Goal: Check status: Check status

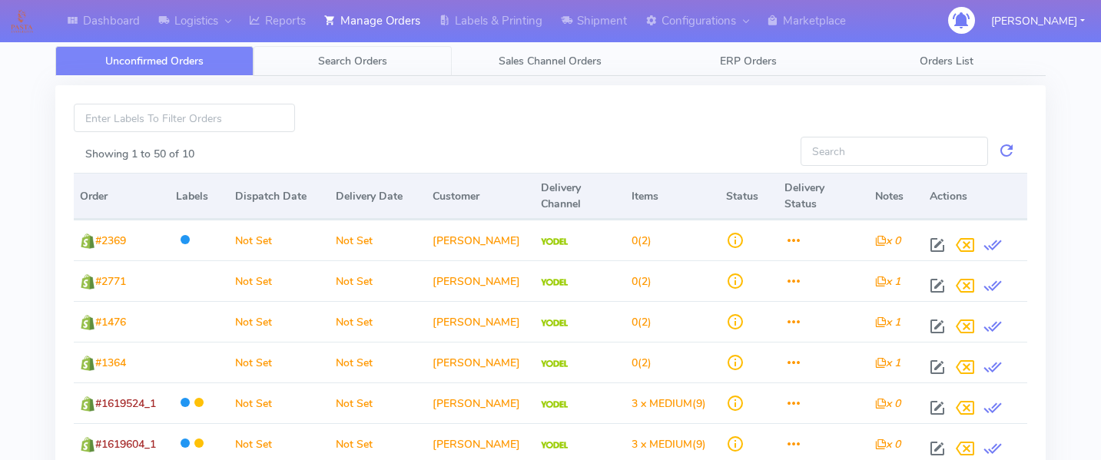
click at [347, 69] on link "Search Orders" at bounding box center [353, 61] width 198 height 30
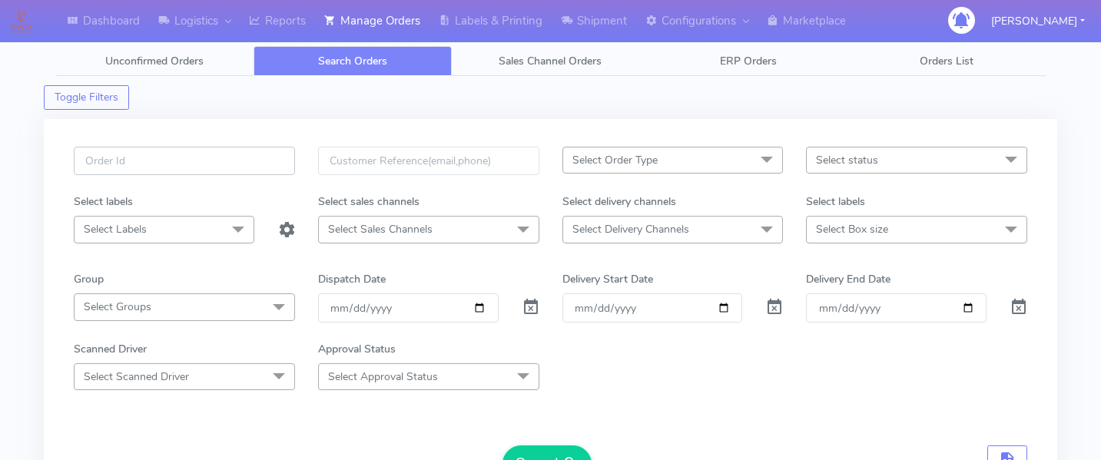
click at [168, 172] on input "text" at bounding box center [184, 161] width 221 height 28
paste input "1619653"
type input "1619653"
click at [534, 314] on span at bounding box center [531, 311] width 18 height 15
click at [524, 452] on button "Search" at bounding box center [547, 464] width 89 height 37
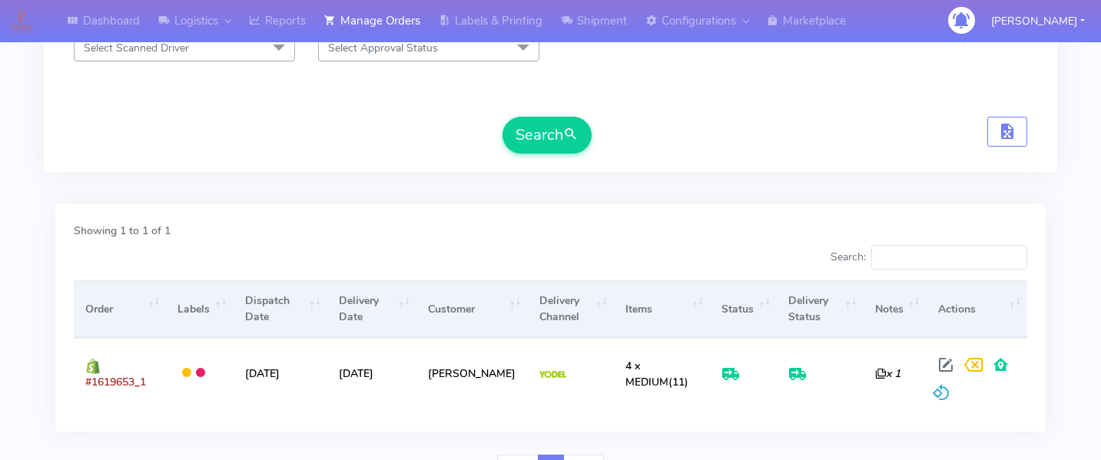
scroll to position [409, 0]
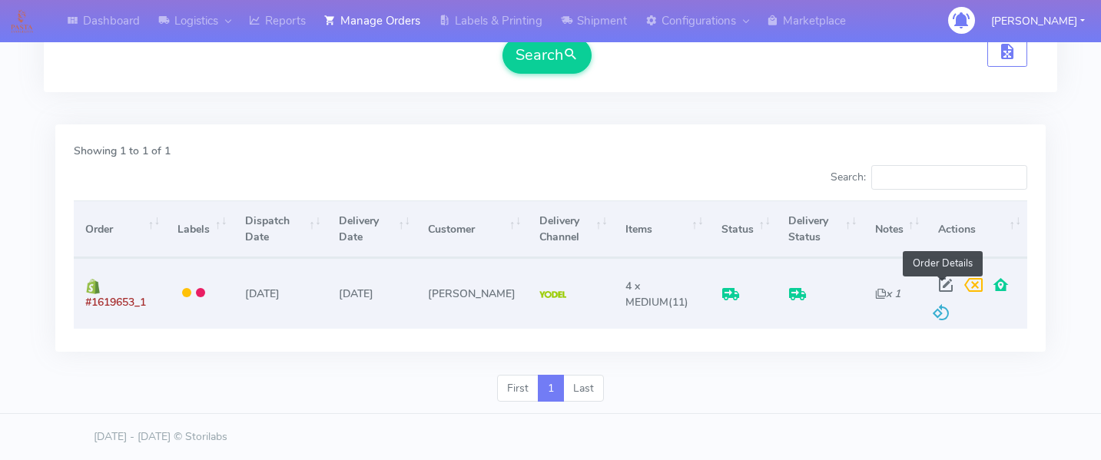
click at [939, 281] on span at bounding box center [946, 288] width 28 height 15
select select "5"
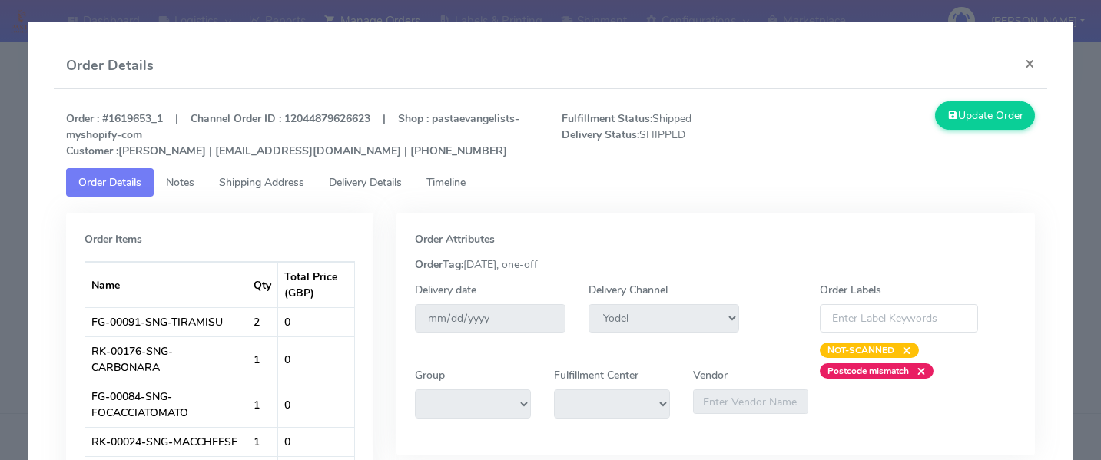
click at [376, 187] on span "Delivery Details" at bounding box center [365, 182] width 73 height 15
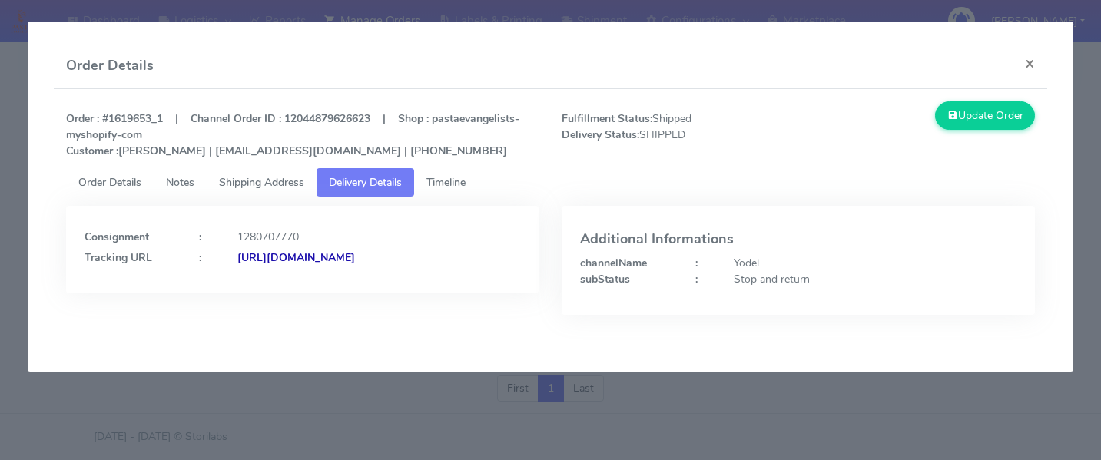
click at [478, 187] on link "Timeline" at bounding box center [446, 182] width 64 height 28
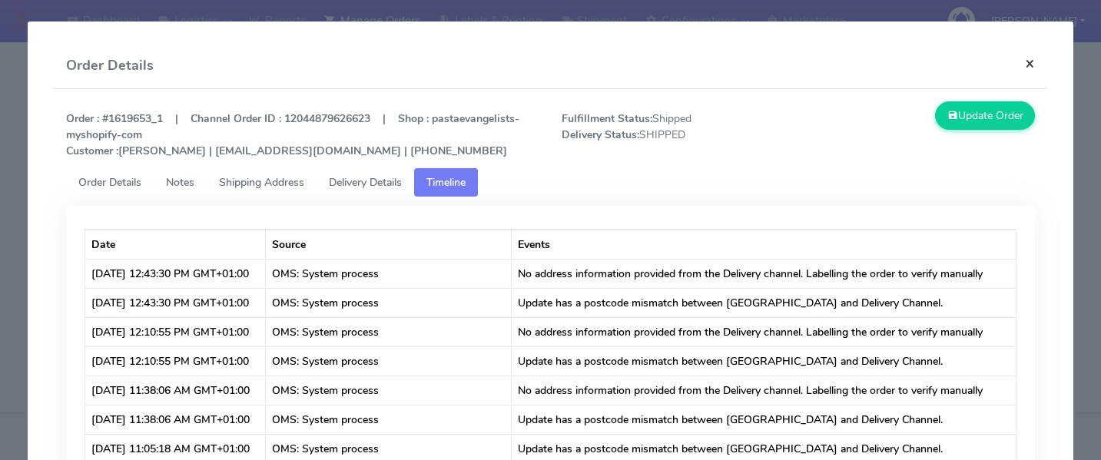
click at [1031, 66] on button "×" at bounding box center [1030, 63] width 35 height 41
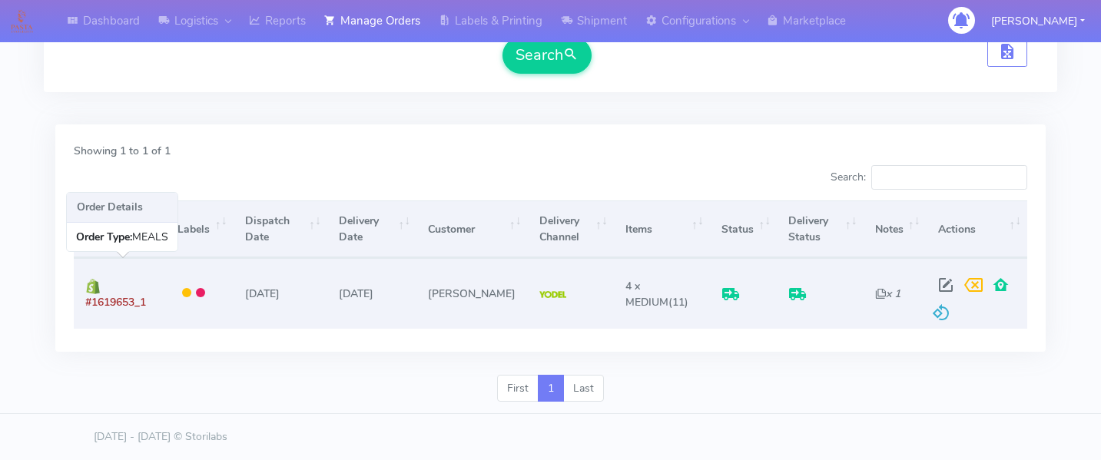
drag, startPoint x: 158, startPoint y: 307, endPoint x: 90, endPoint y: 298, distance: 68.9
click at [90, 298] on td "#1619653_1" at bounding box center [120, 293] width 92 height 70
copy span "1619653_1"
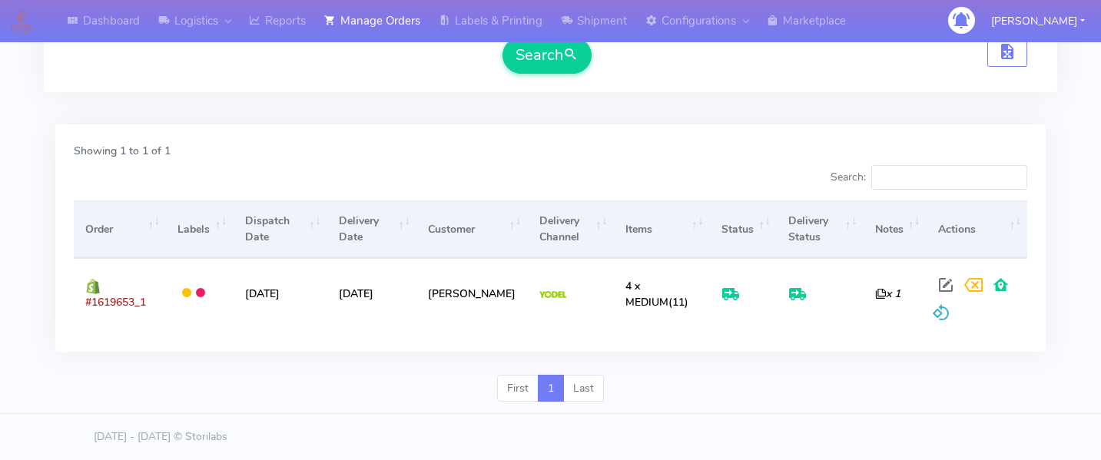
scroll to position [0, 0]
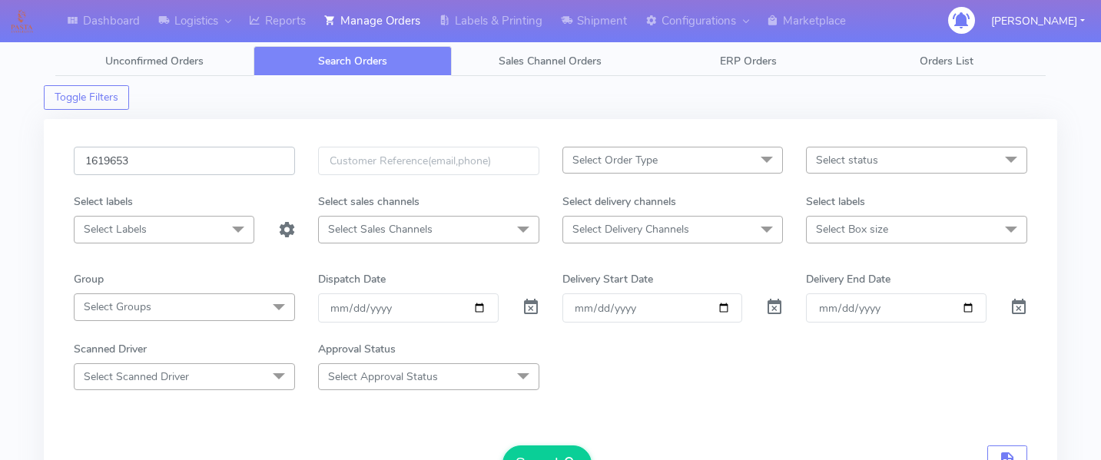
click at [197, 151] on input "1619653" at bounding box center [184, 161] width 221 height 28
paste input "1619717"
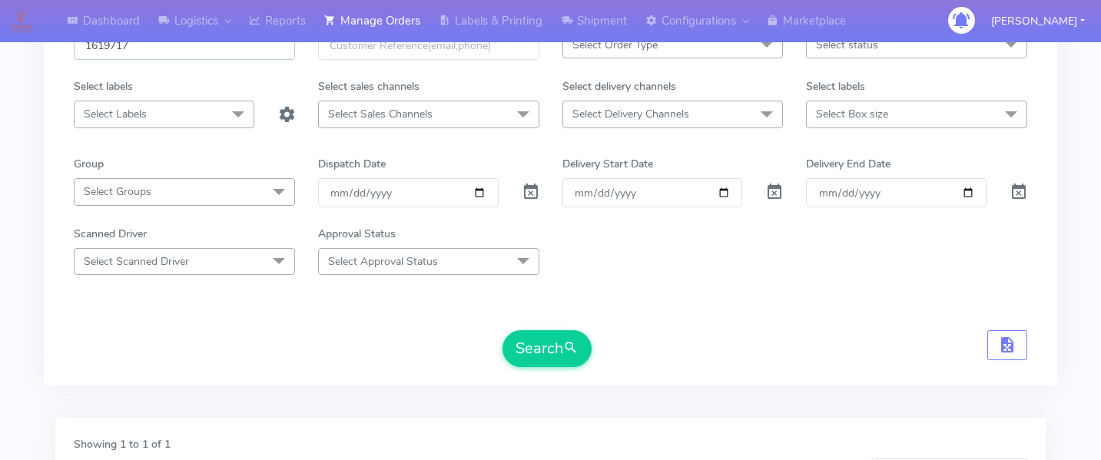
scroll to position [149, 0]
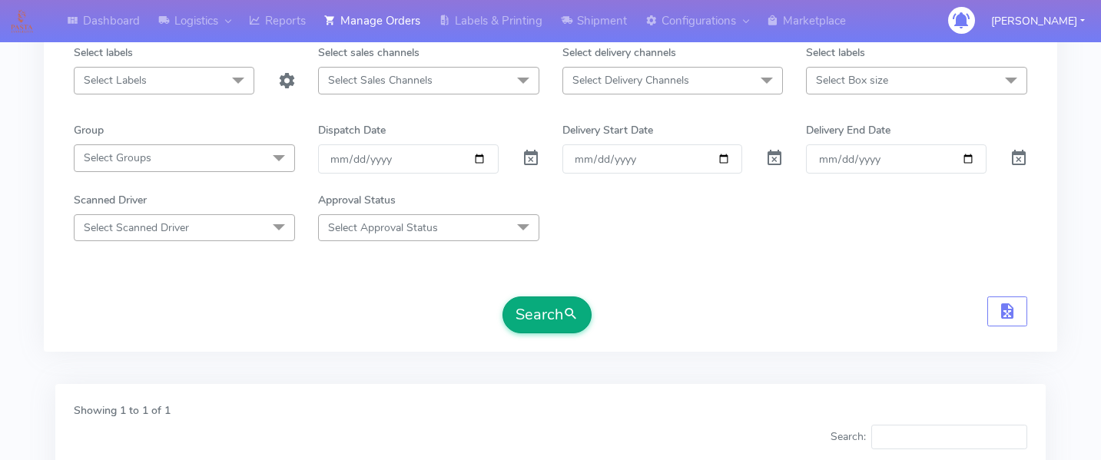
type input "1619717"
click at [542, 314] on button "Search" at bounding box center [547, 315] width 89 height 37
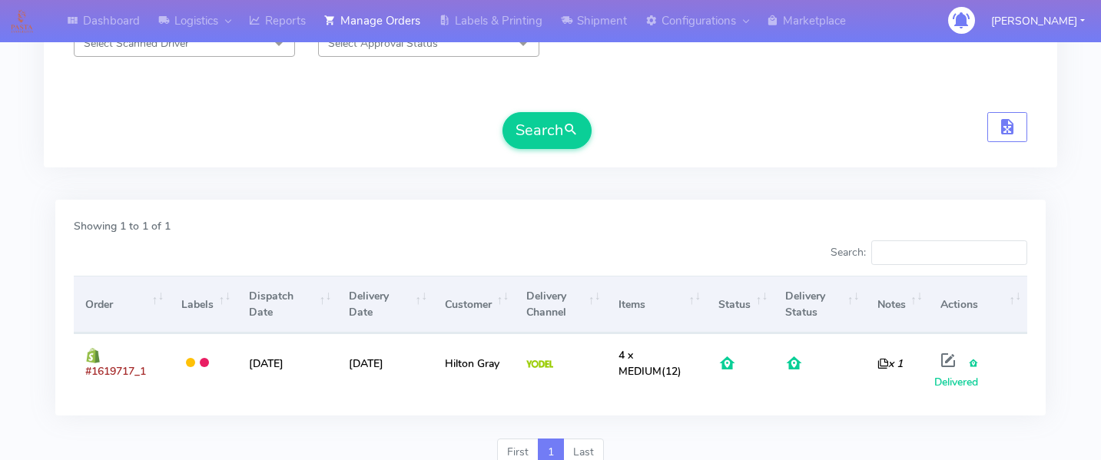
scroll to position [397, 0]
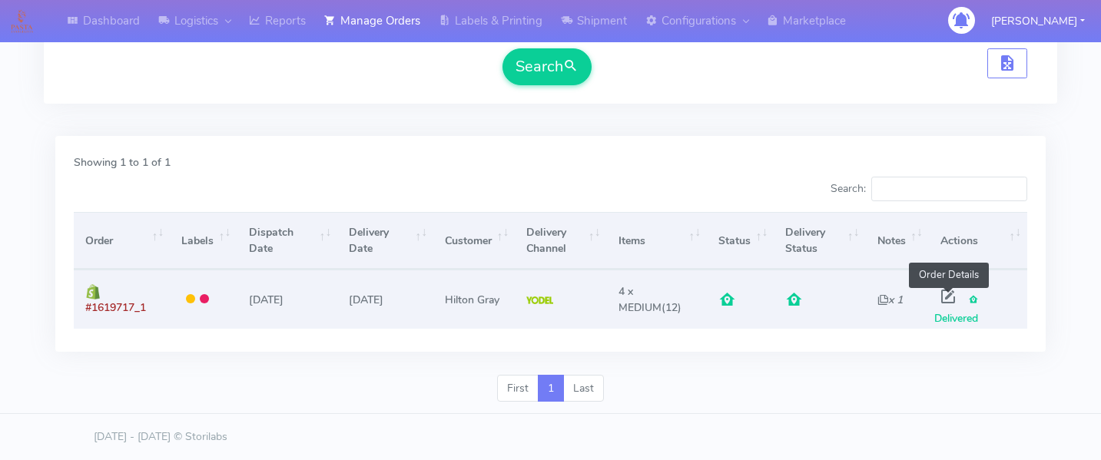
click at [945, 296] on span at bounding box center [948, 300] width 28 height 15
select select "5"
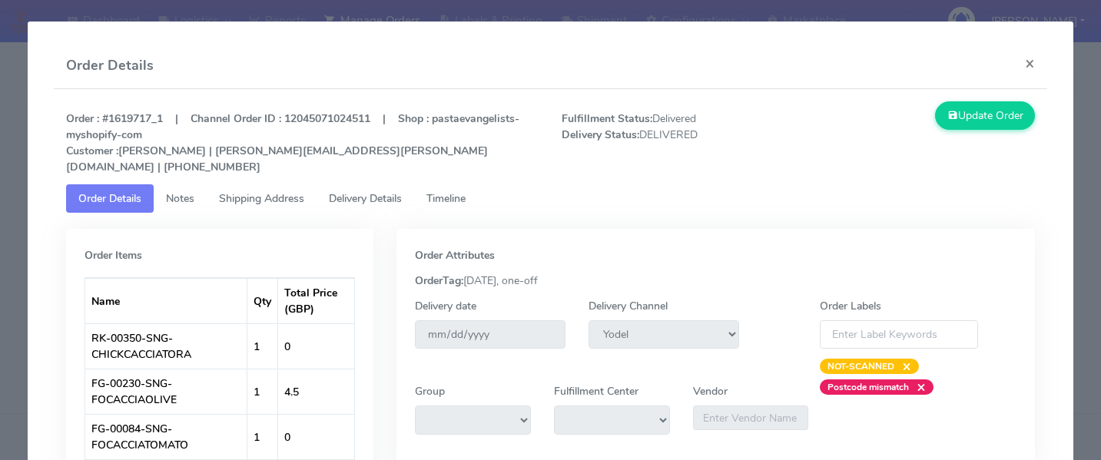
click at [362, 190] on link "Delivery Details" at bounding box center [366, 198] width 98 height 28
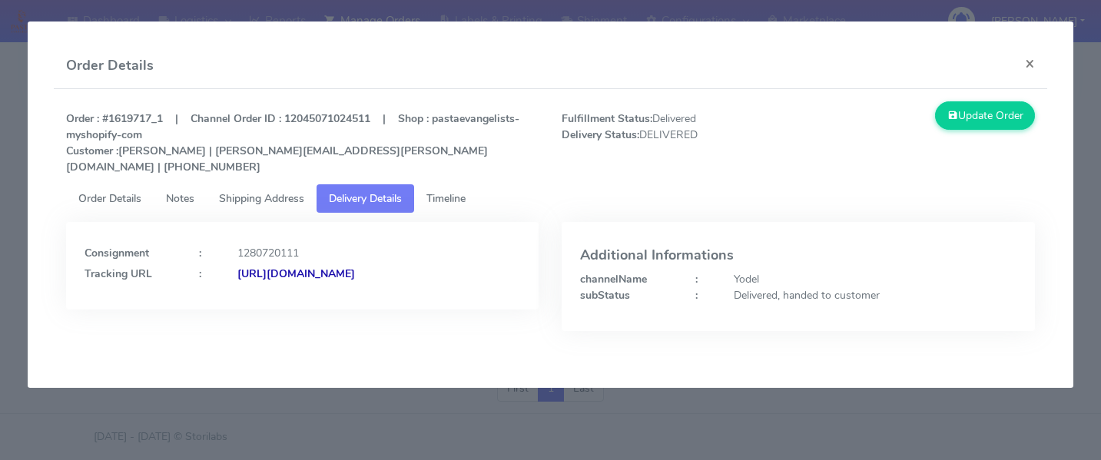
click at [442, 191] on span "Timeline" at bounding box center [445, 198] width 39 height 15
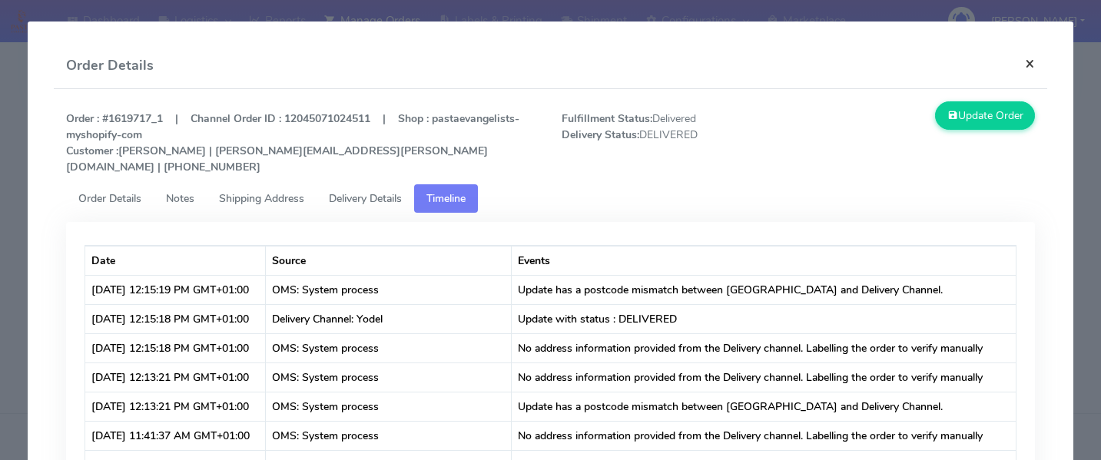
click at [1024, 61] on button "×" at bounding box center [1030, 63] width 35 height 41
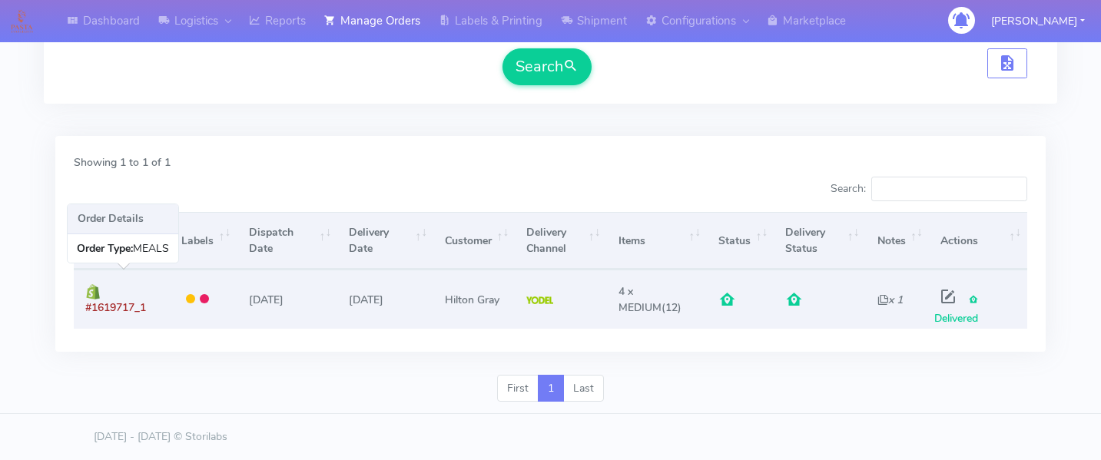
drag, startPoint x: 167, startPoint y: 311, endPoint x: 93, endPoint y: 304, distance: 74.2
click at [93, 304] on td "#1619717_1" at bounding box center [122, 299] width 96 height 58
copy span "1619717_1"
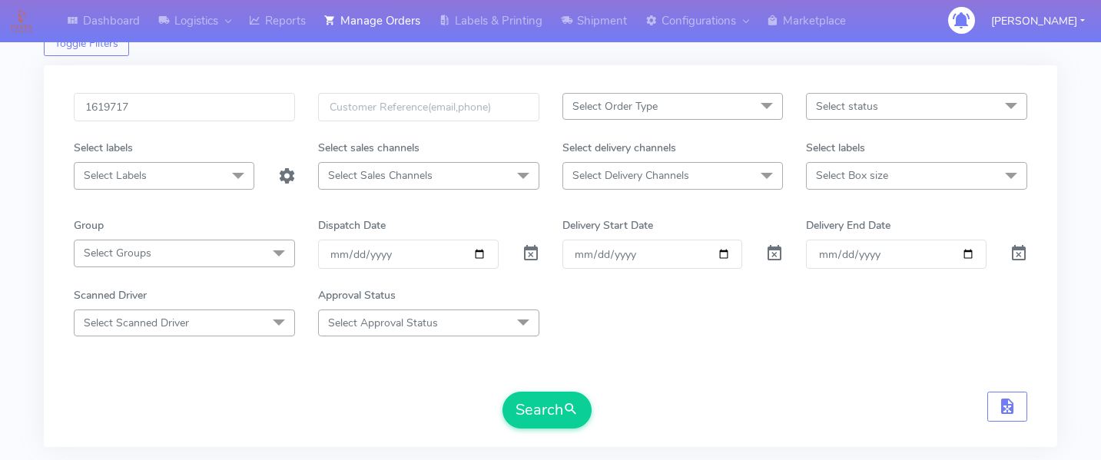
scroll to position [0, 0]
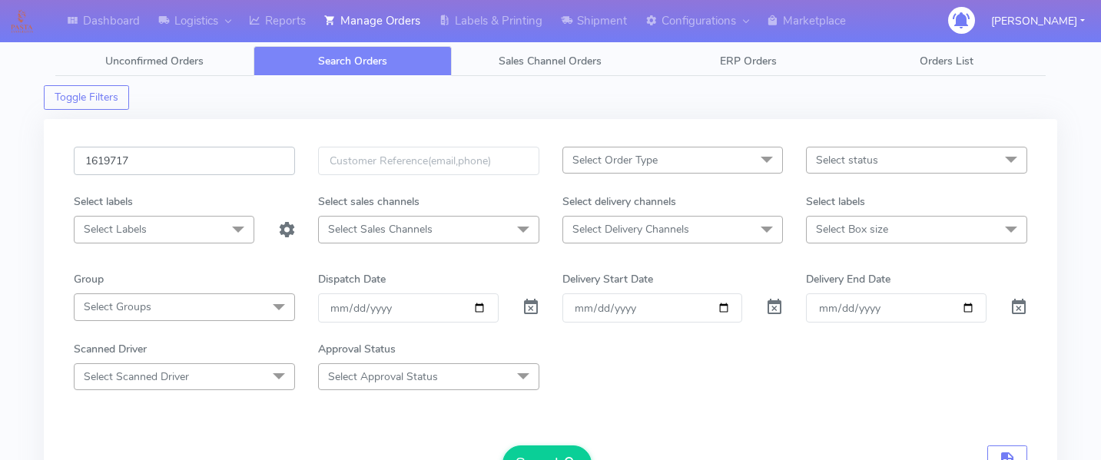
click at [200, 158] on input "1619717" at bounding box center [184, 161] width 221 height 28
paste input "1426848"
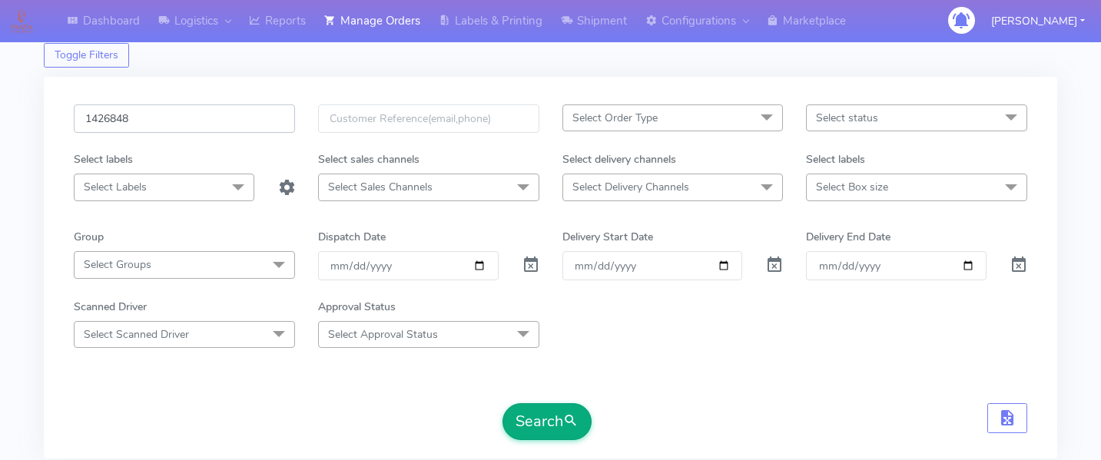
type input "1426848"
click at [549, 428] on button "Search" at bounding box center [547, 421] width 89 height 37
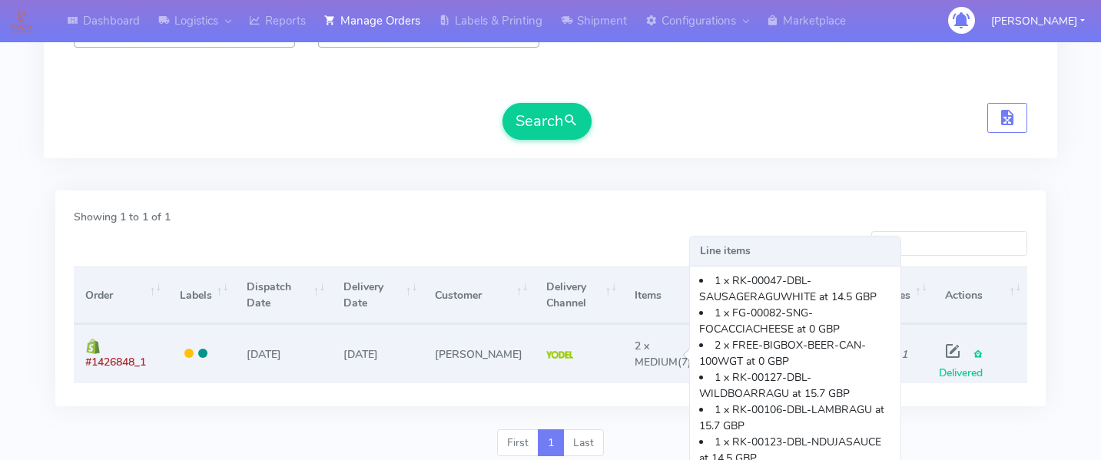
scroll to position [397, 0]
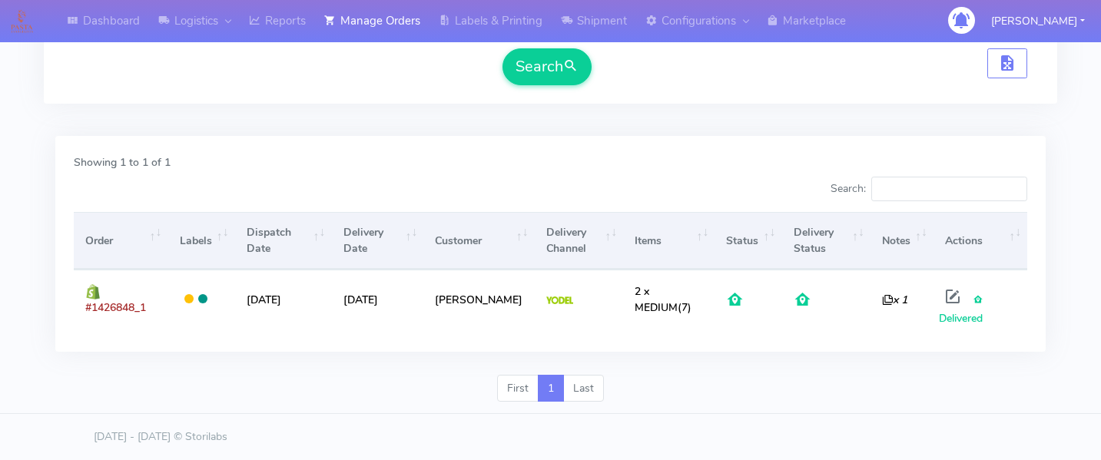
click at [489, 353] on div "Showing 1 to 1 of 1 Search: Order Labels Dispatch Date Delivery Date Customer D…" at bounding box center [551, 255] width 1014 height 239
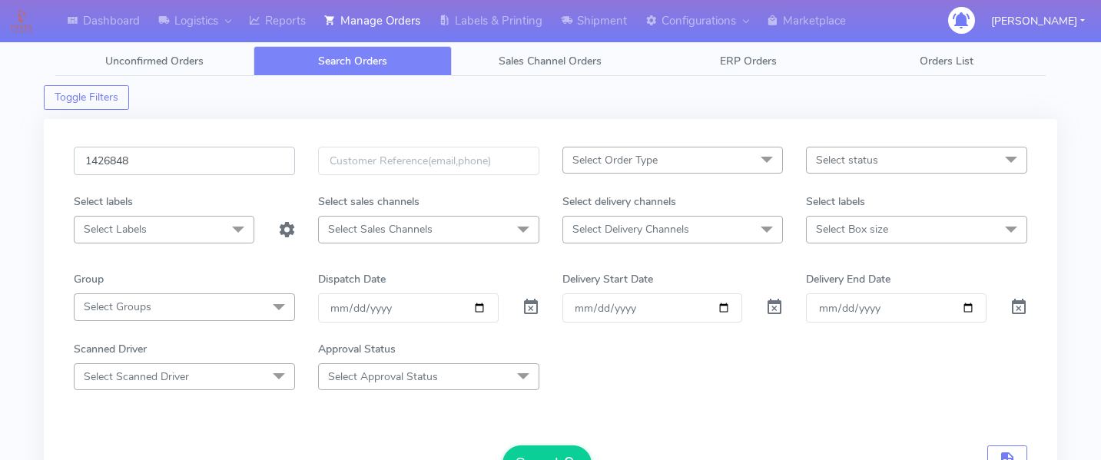
click at [141, 168] on input "1426848" at bounding box center [184, 161] width 221 height 28
paste input "1620333"
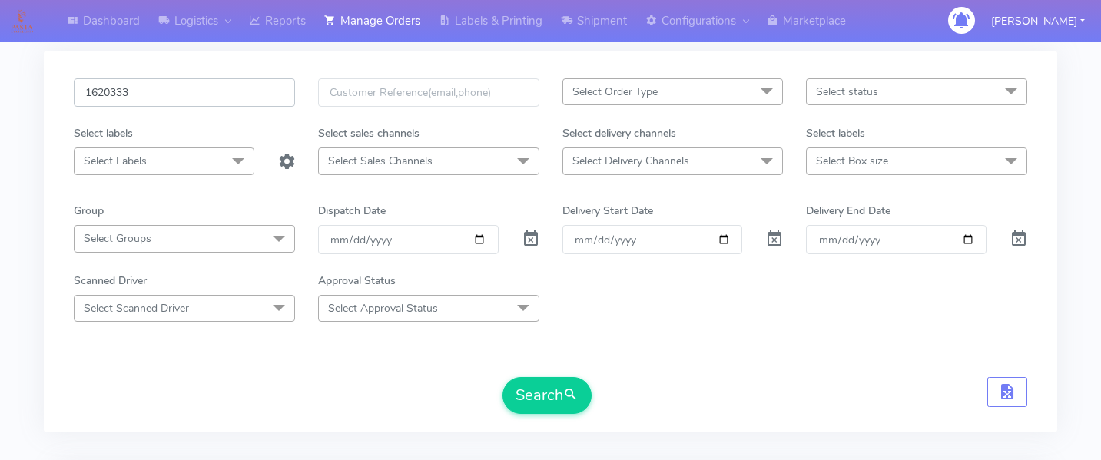
scroll to position [93, 0]
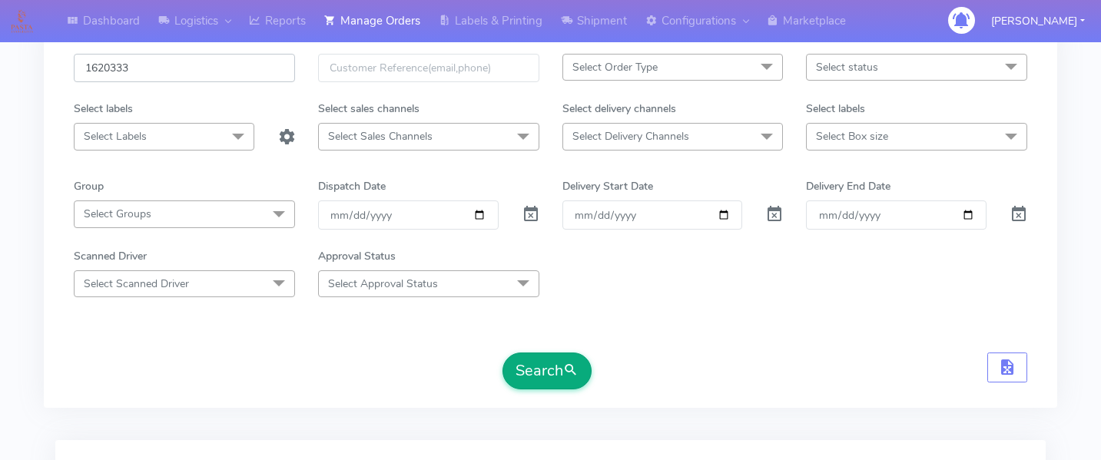
type input "1620333"
click at [539, 370] on button "Search" at bounding box center [547, 371] width 89 height 37
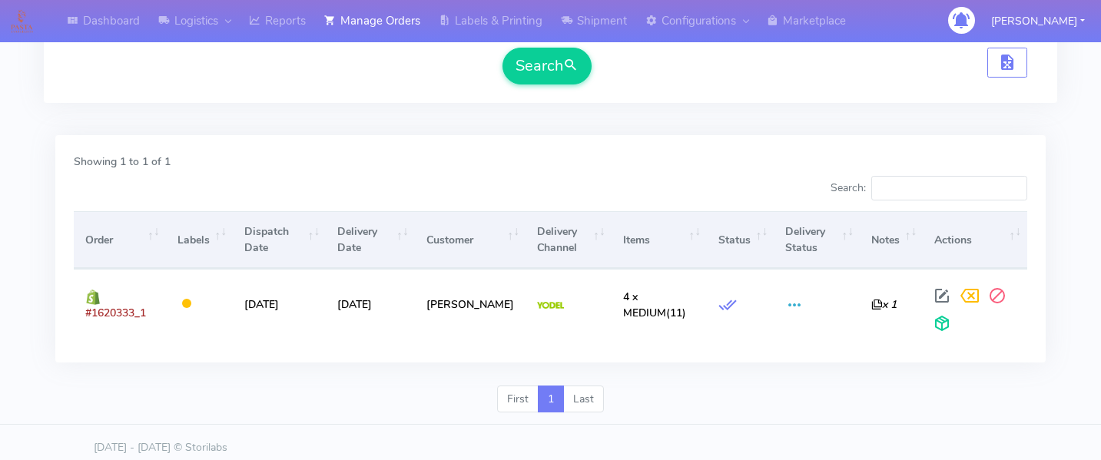
scroll to position [409, 0]
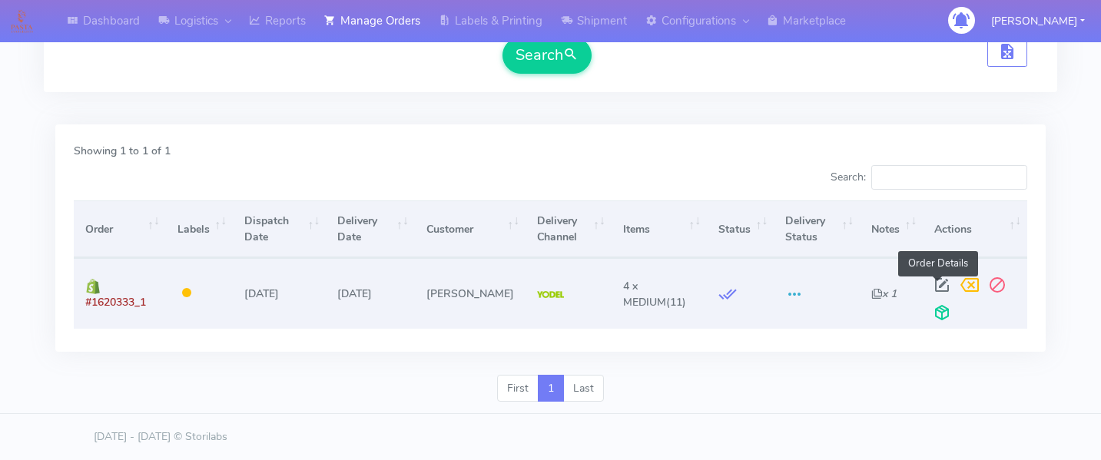
click at [931, 289] on span at bounding box center [942, 288] width 28 height 15
select select "5"
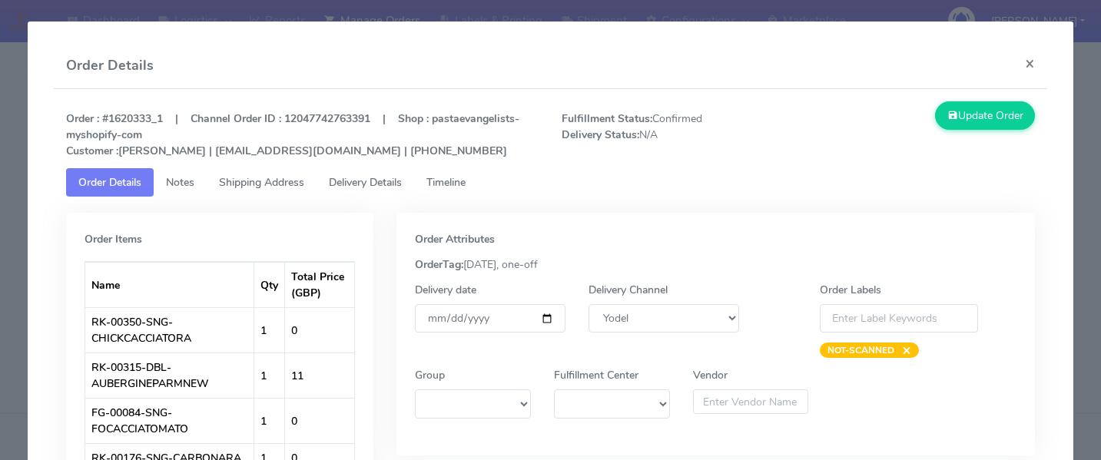
click at [386, 182] on span "Delivery Details" at bounding box center [365, 182] width 73 height 15
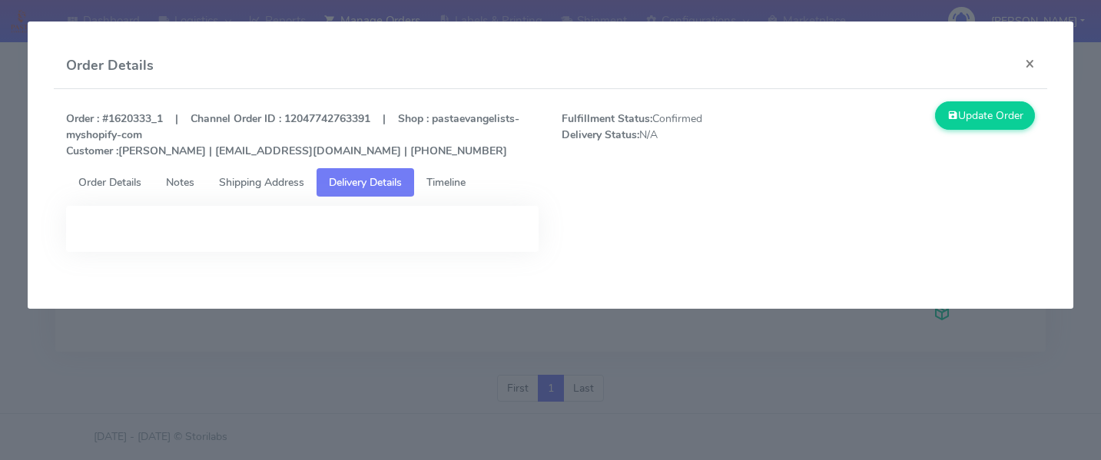
click at [443, 188] on span "Timeline" at bounding box center [445, 182] width 39 height 15
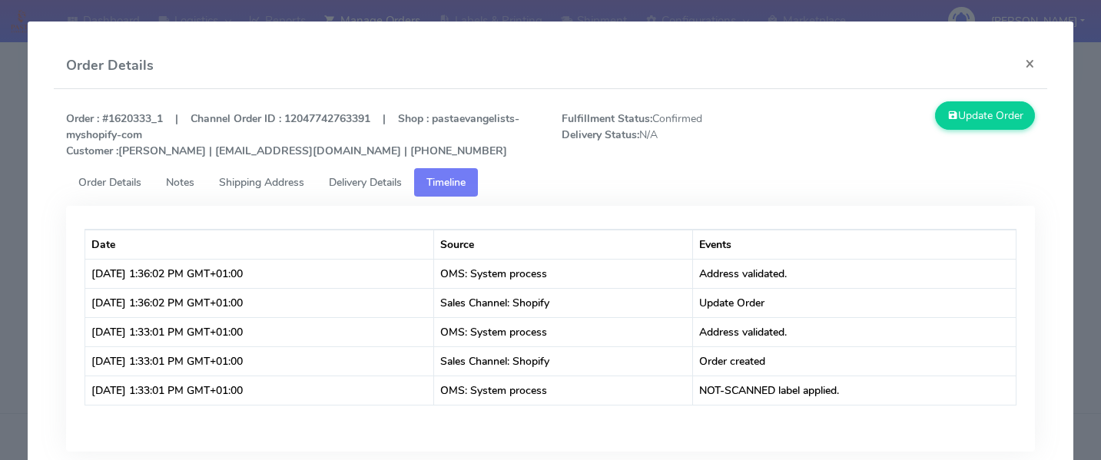
click at [25, 342] on modal-container "Order Details × Order : #1620333_1 | Channel Order ID : 12047742763391 | Shop :…" at bounding box center [550, 230] width 1101 height 460
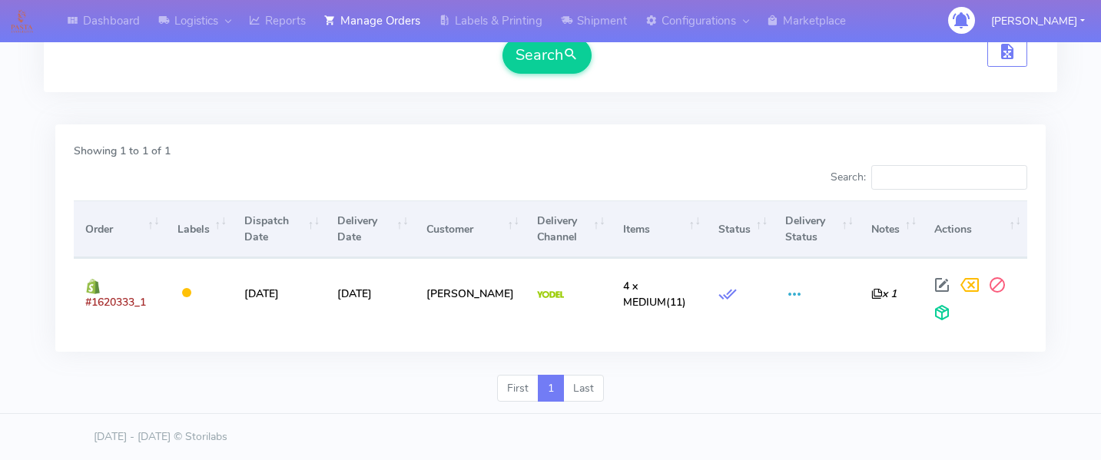
click at [890, 369] on div "Showing 1 to 1 of 1 Search: Order Labels Dispatch Date Delivery Date Customer D…" at bounding box center [551, 249] width 1014 height 251
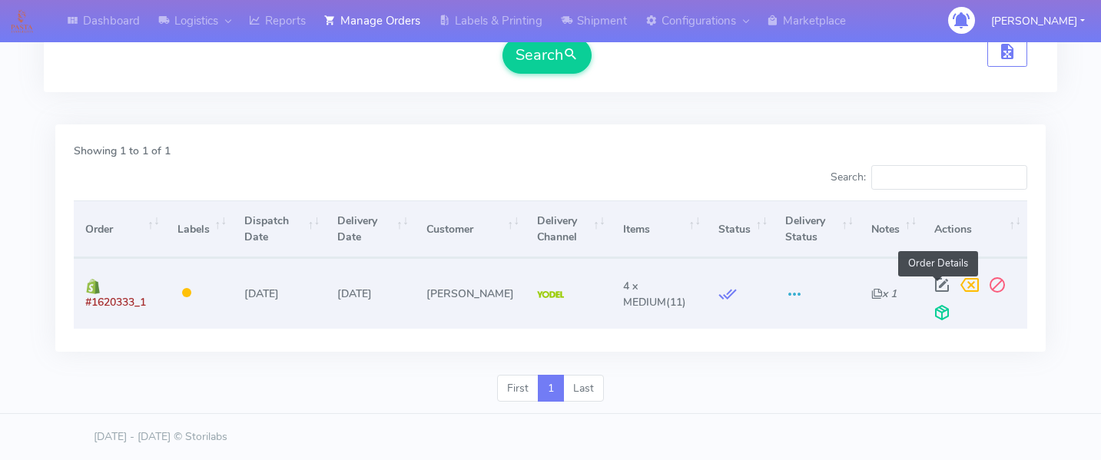
click at [931, 286] on span at bounding box center [942, 288] width 28 height 15
select select "5"
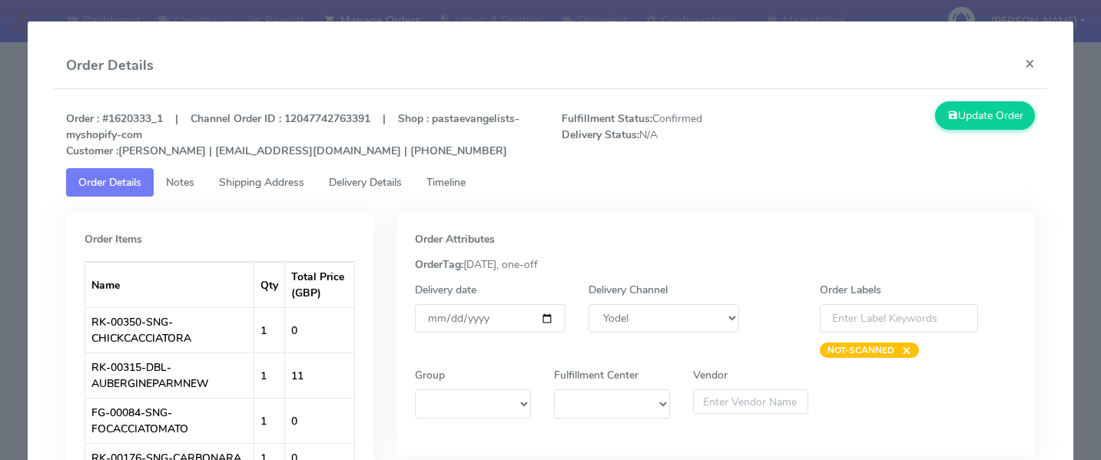
click at [466, 179] on span "Timeline" at bounding box center [445, 182] width 39 height 15
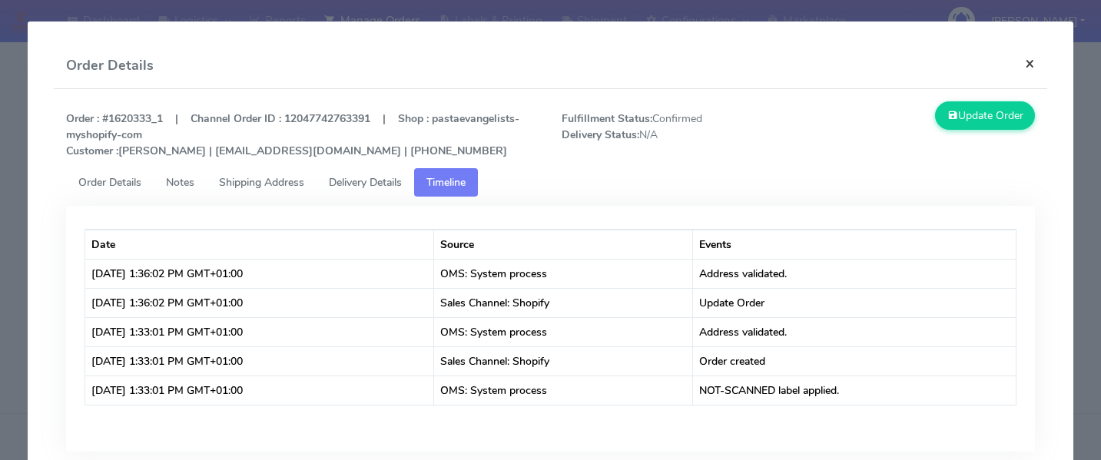
click at [1028, 67] on button "×" at bounding box center [1030, 63] width 35 height 41
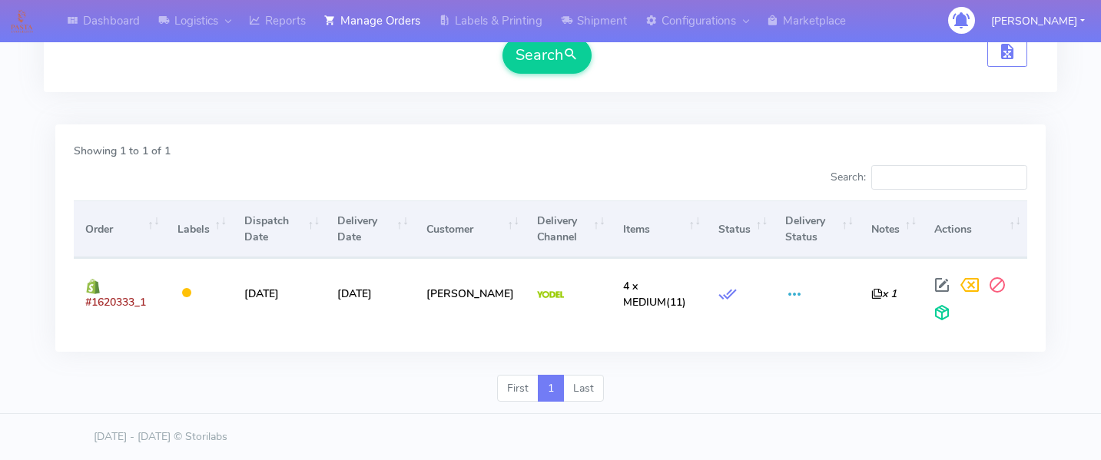
click at [705, 409] on div "First 1 Last" at bounding box center [551, 395] width 1014 height 40
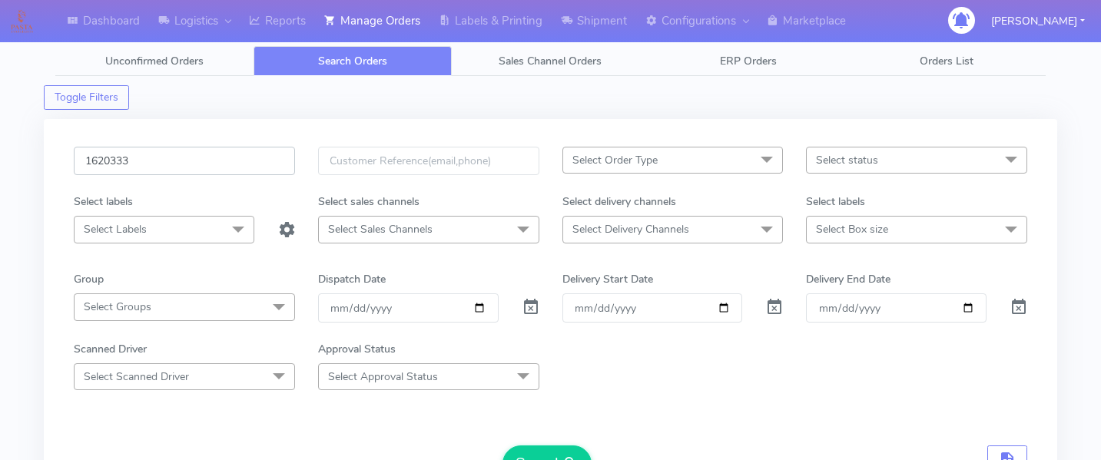
click at [154, 167] on input "1620333" at bounding box center [184, 161] width 221 height 28
paste input "1619092"
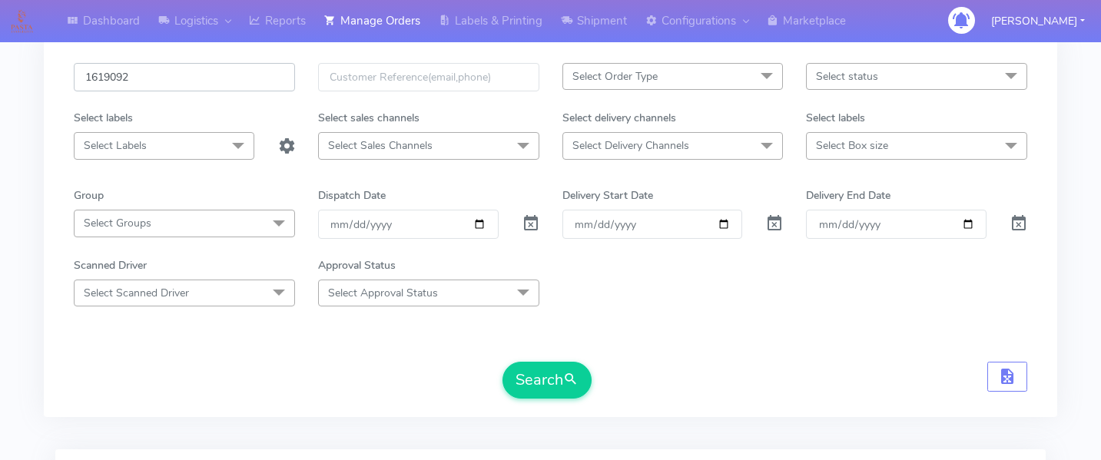
scroll to position [108, 0]
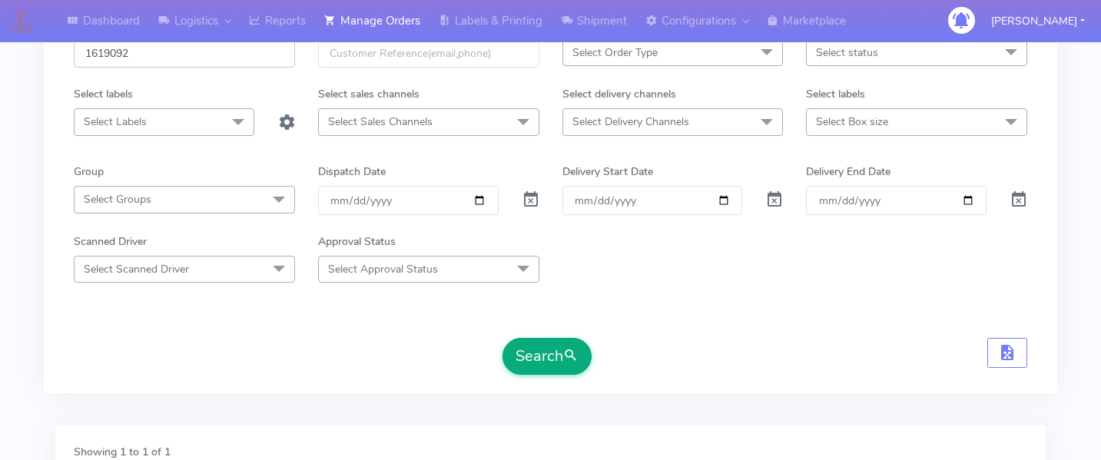
type input "1619092"
click at [536, 339] on button "Search" at bounding box center [547, 356] width 89 height 37
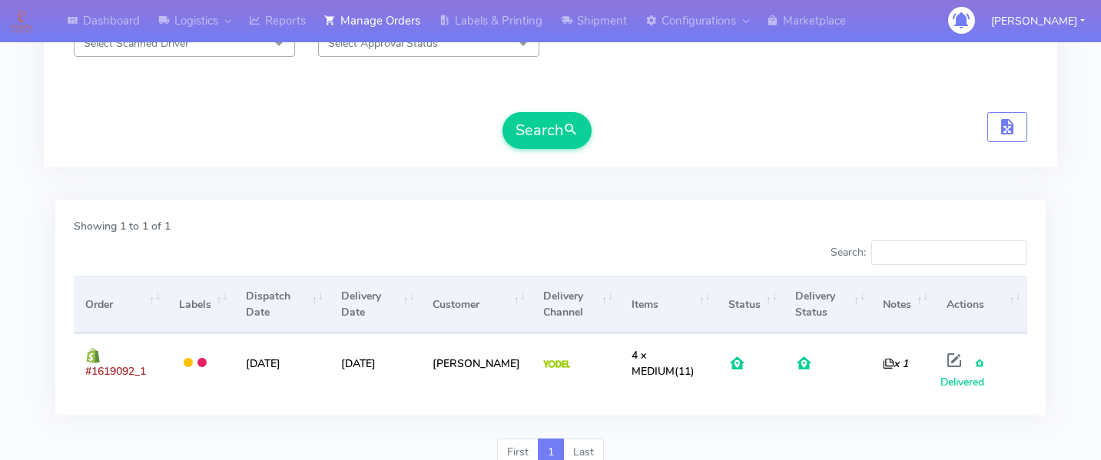
scroll to position [0, 0]
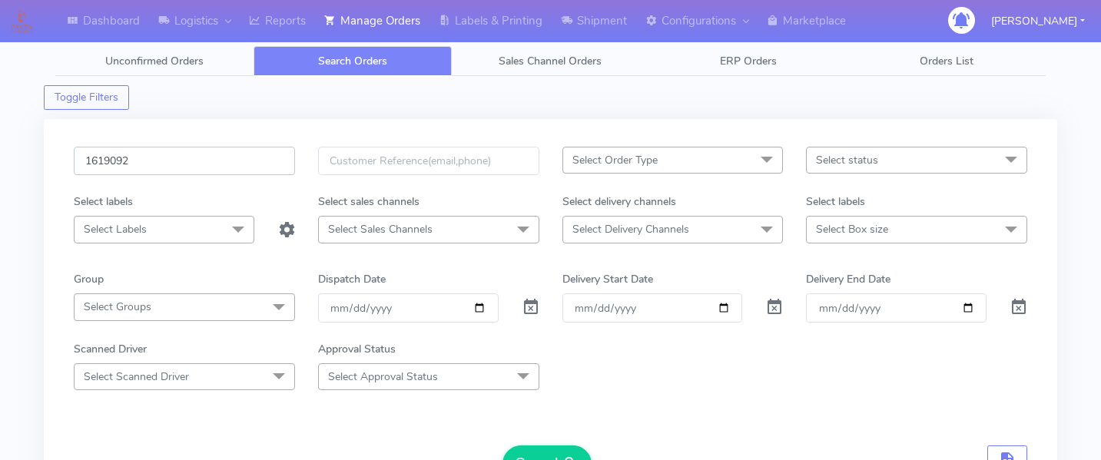
click at [208, 168] on input "1619092" at bounding box center [184, 161] width 221 height 28
paste input "1620159"
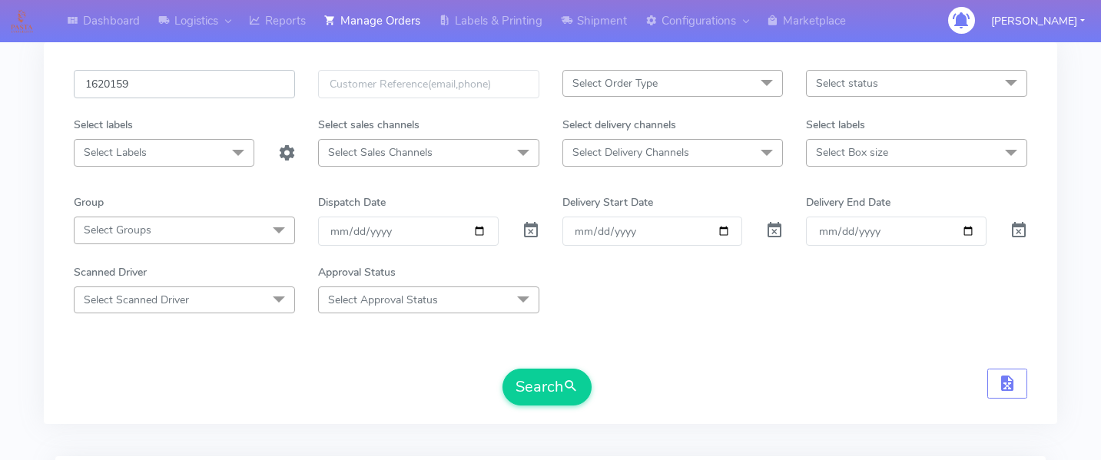
scroll to position [141, 0]
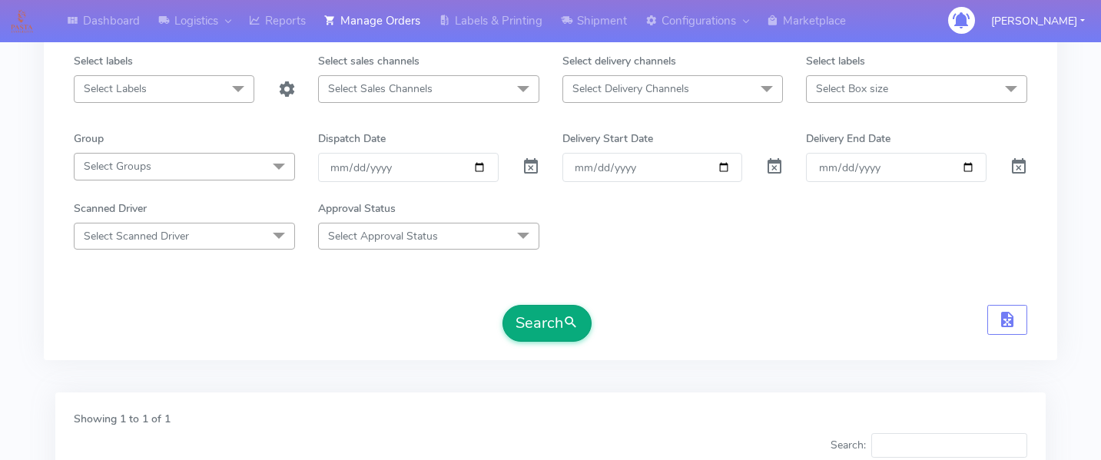
type input "1620159"
click at [557, 313] on button "Search" at bounding box center [547, 323] width 89 height 37
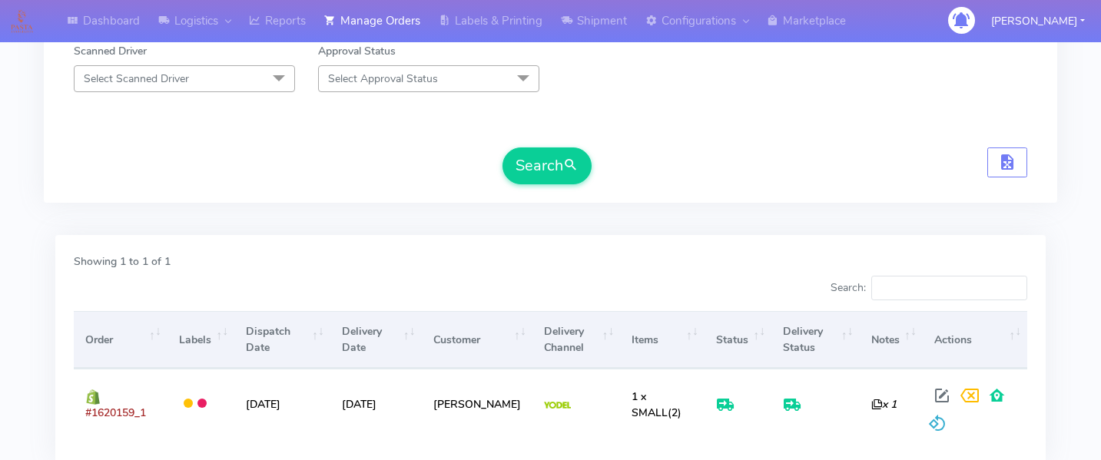
scroll to position [0, 0]
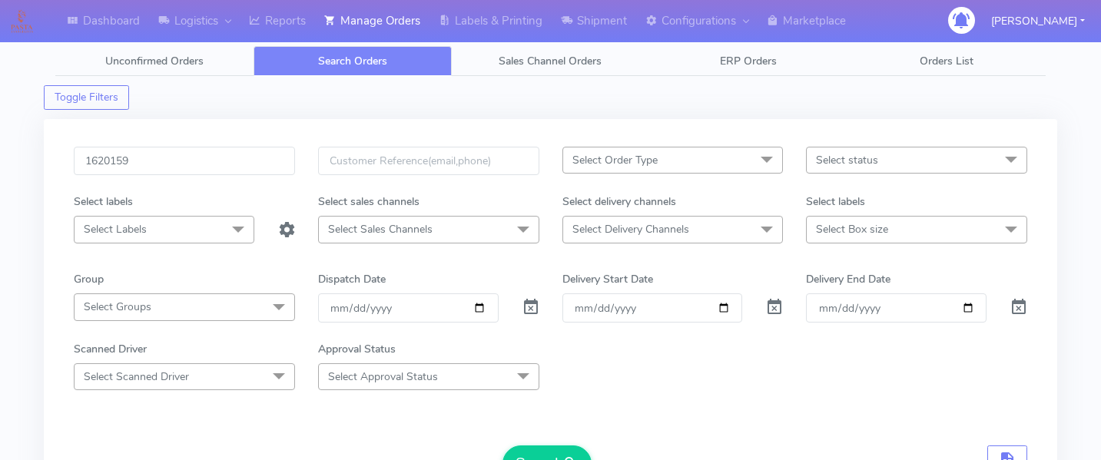
click at [195, 145] on div "1620159 Select Order Type Select All MEALS ATAVI One Off Pasta Club Gift Kit Ev…" at bounding box center [551, 310] width 1014 height 382
click at [198, 170] on input "1620159" at bounding box center [184, 161] width 221 height 28
paste input "1618933"
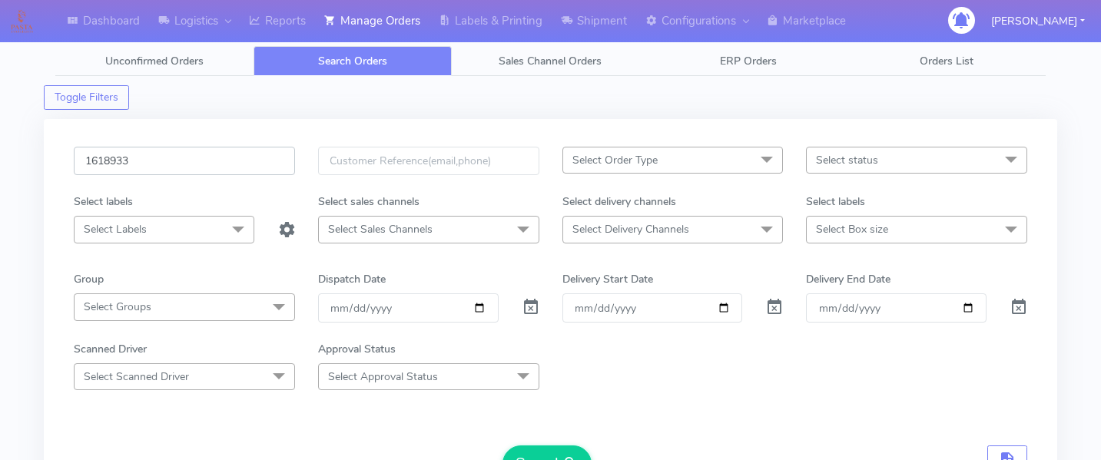
scroll to position [123, 0]
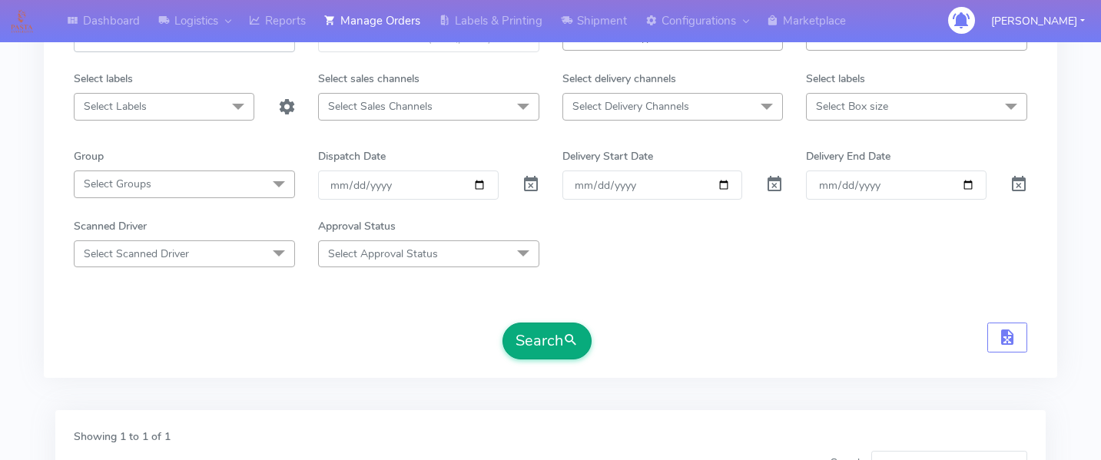
type input "1618933"
click at [562, 347] on button "Search" at bounding box center [547, 341] width 89 height 37
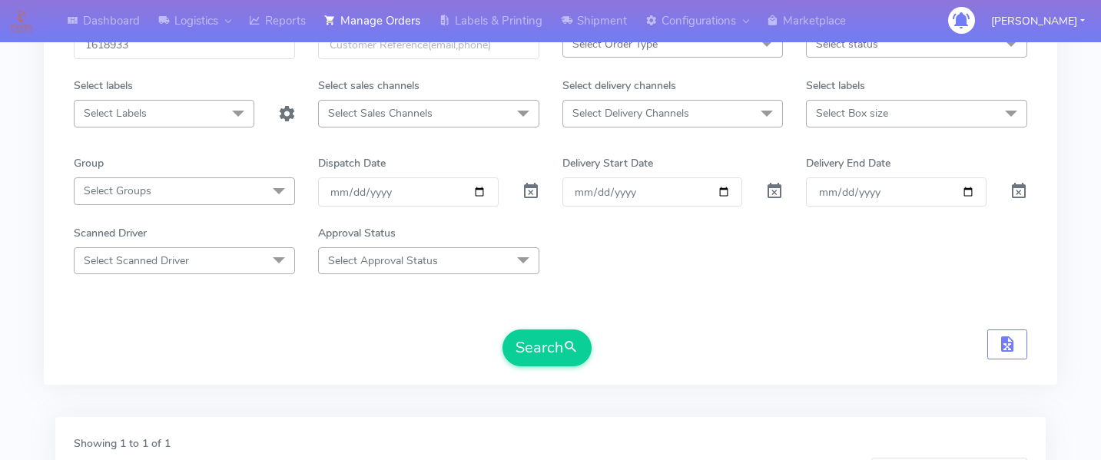
scroll to position [0, 0]
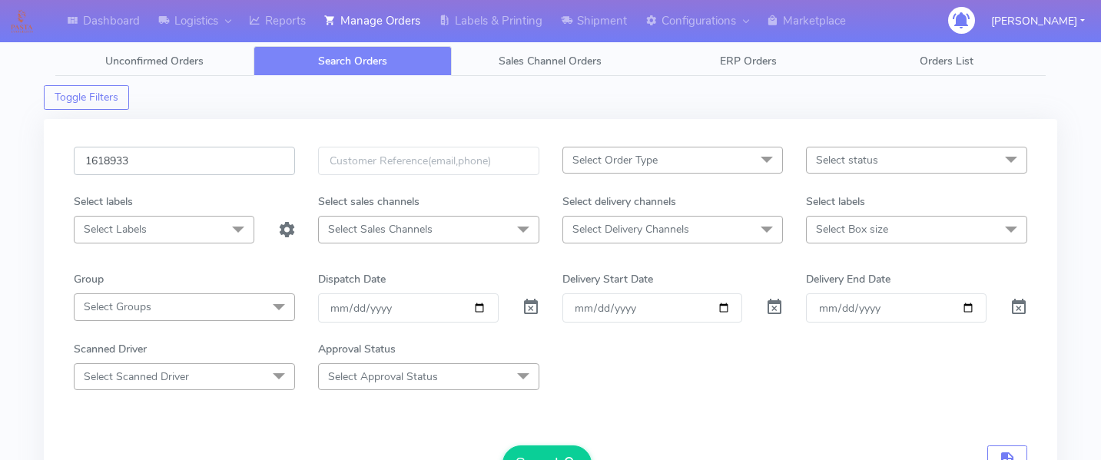
click at [205, 152] on input "1618933" at bounding box center [184, 161] width 221 height 28
paste input "1620159"
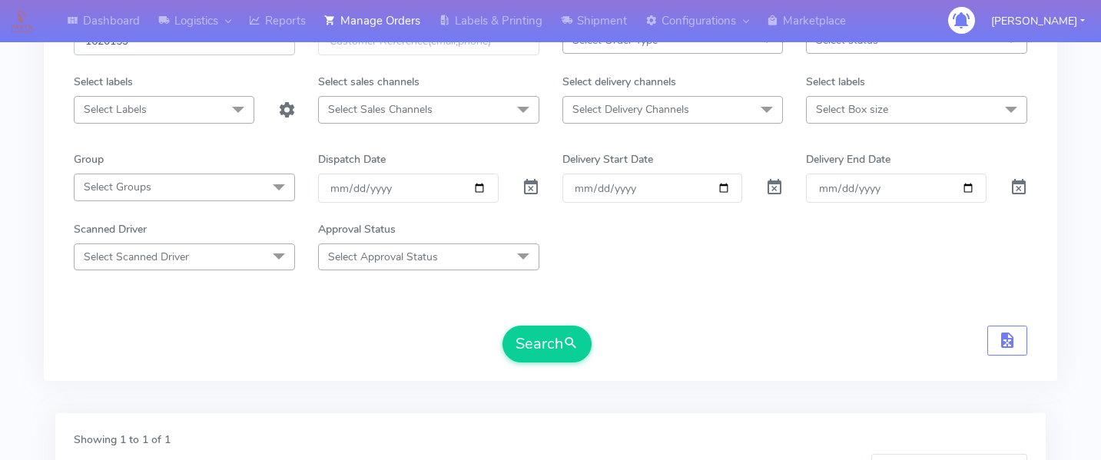
scroll to position [141, 0]
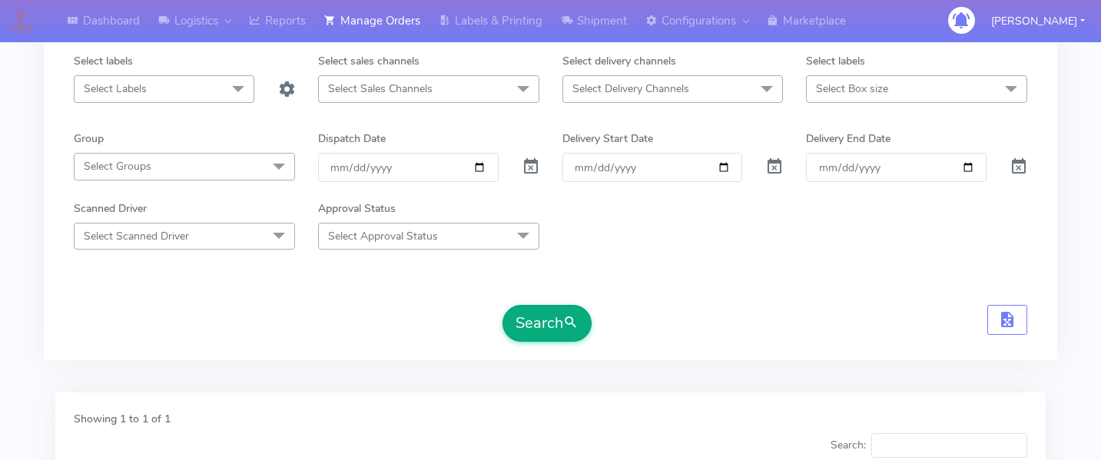
type input "1620159"
click at [551, 308] on button "Search" at bounding box center [547, 323] width 89 height 37
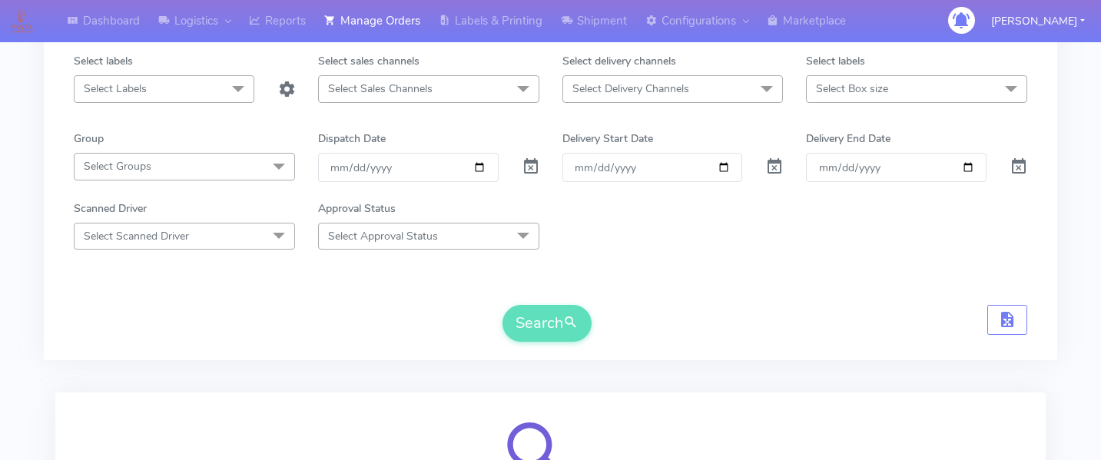
scroll to position [333, 0]
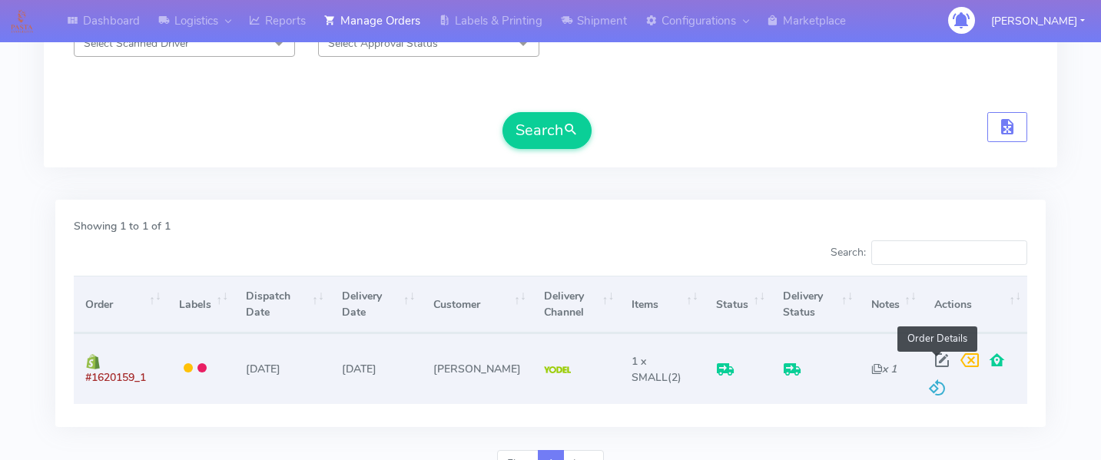
click at [931, 360] on span at bounding box center [942, 364] width 28 height 15
select select "5"
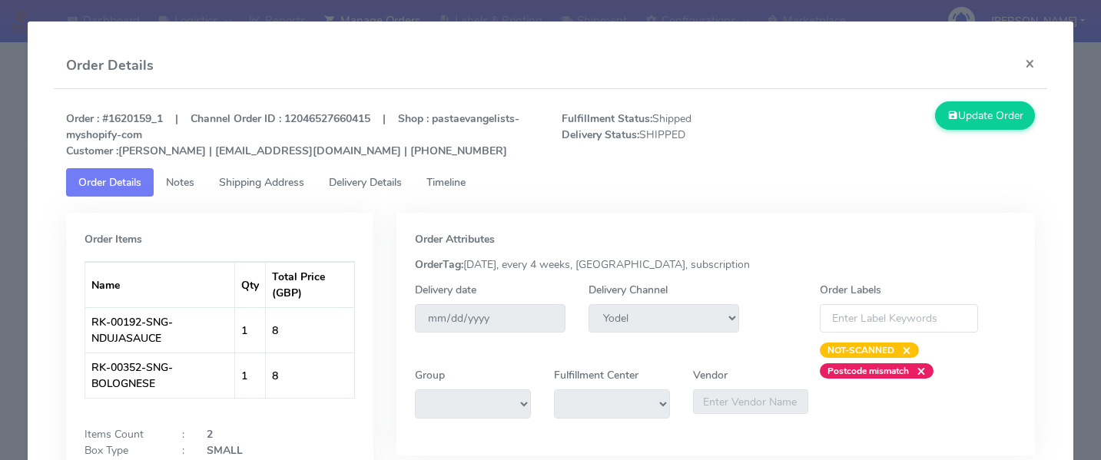
click at [377, 185] on span "Delivery Details" at bounding box center [365, 182] width 73 height 15
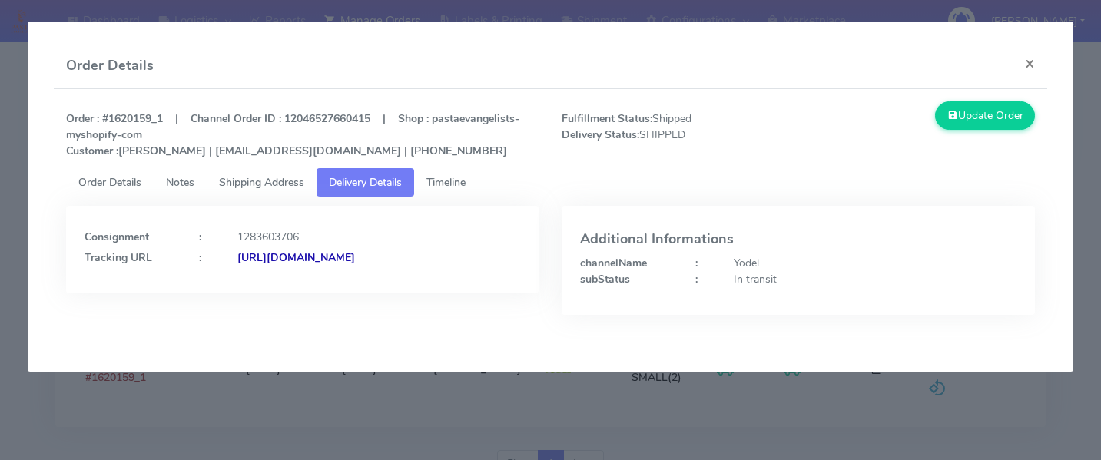
click at [476, 182] on link "Timeline" at bounding box center [446, 182] width 64 height 28
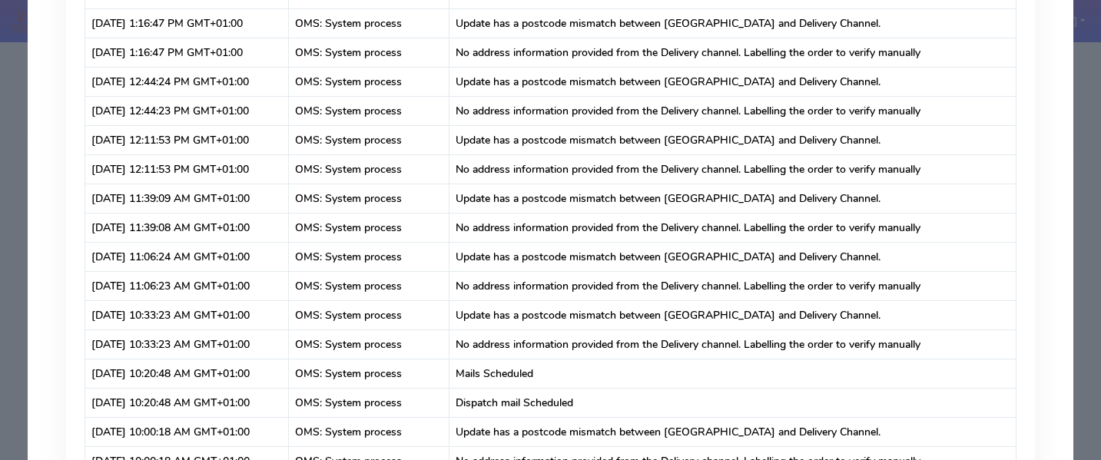
scroll to position [0, 0]
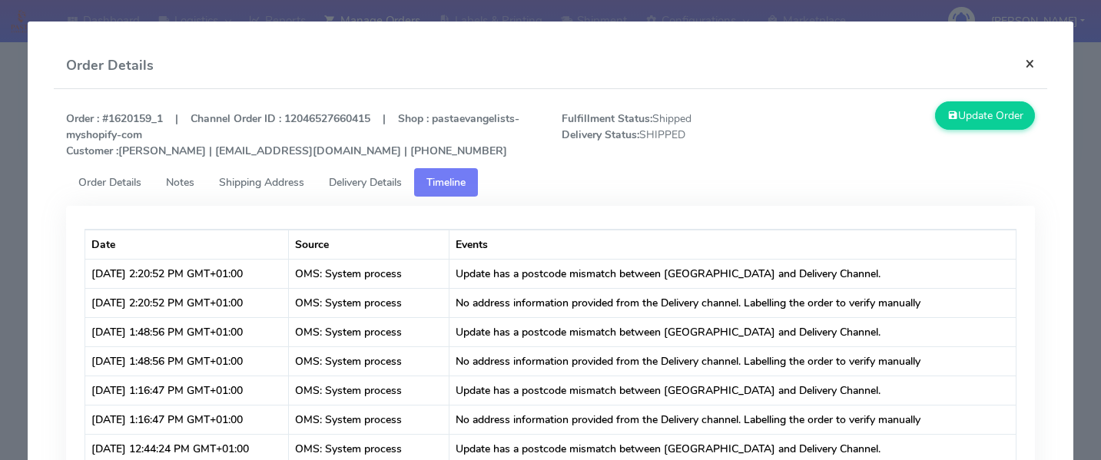
click at [1038, 63] on button "×" at bounding box center [1030, 63] width 35 height 41
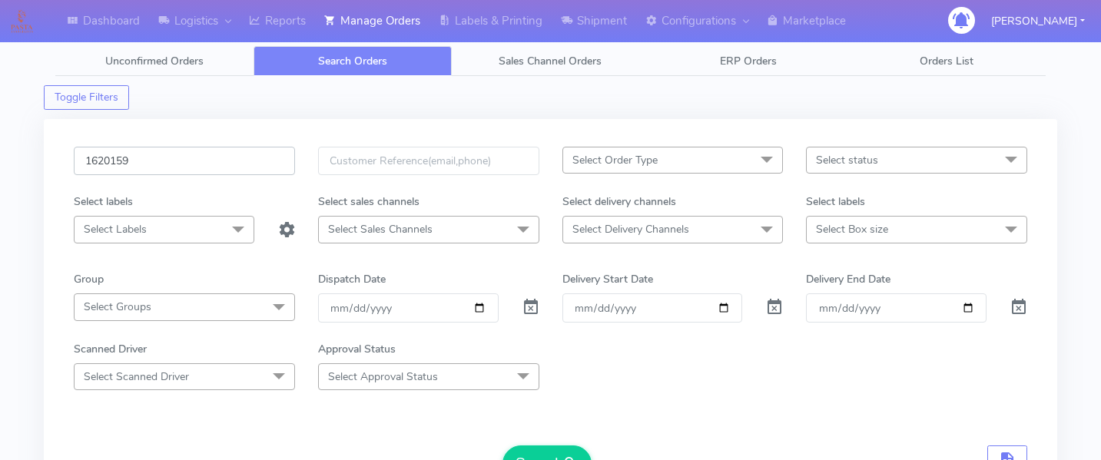
click at [213, 166] on input "1620159" at bounding box center [184, 161] width 221 height 28
paste input "1619502"
type input "1619502"
click at [528, 452] on button "Search" at bounding box center [547, 464] width 89 height 37
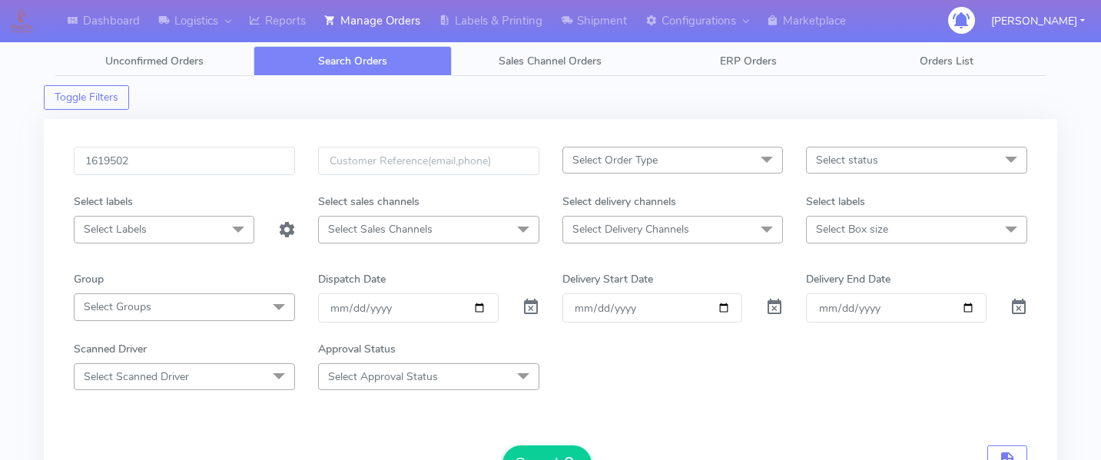
scroll to position [409, 0]
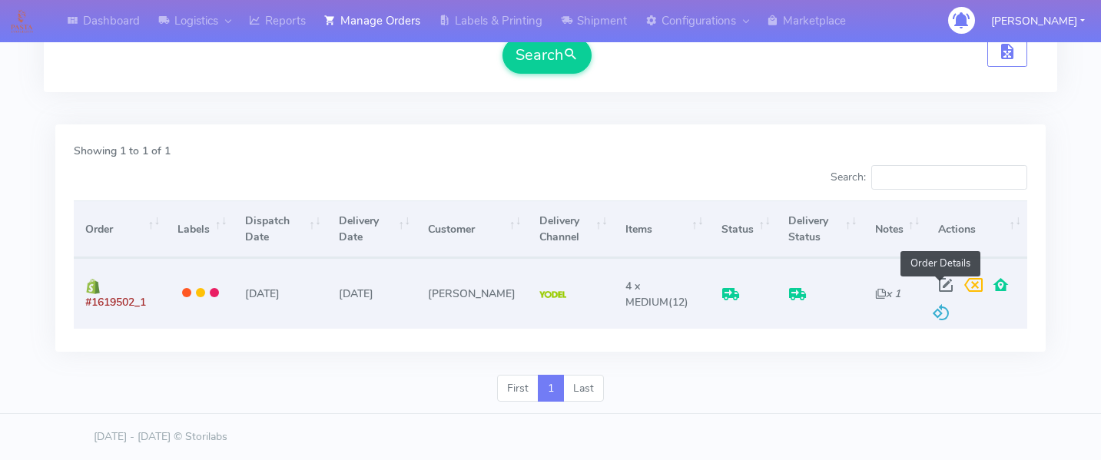
click at [939, 289] on span at bounding box center [946, 288] width 28 height 15
select select "5"
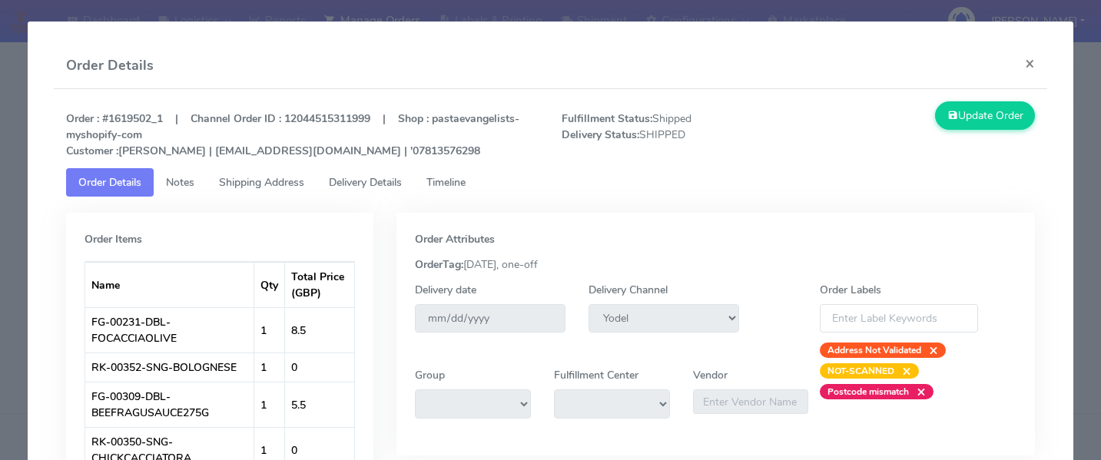
click at [396, 181] on span "Delivery Details" at bounding box center [365, 182] width 73 height 15
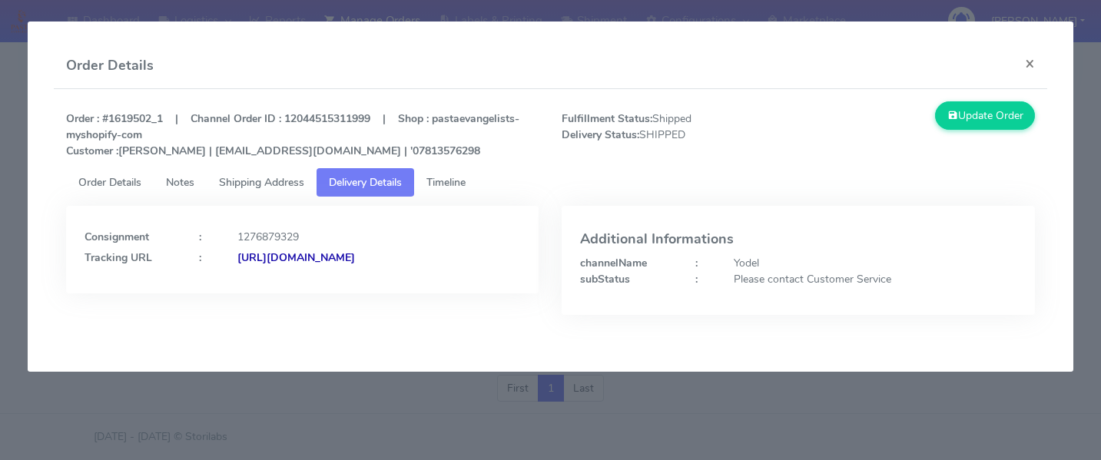
click at [423, 181] on link "Timeline" at bounding box center [446, 182] width 64 height 28
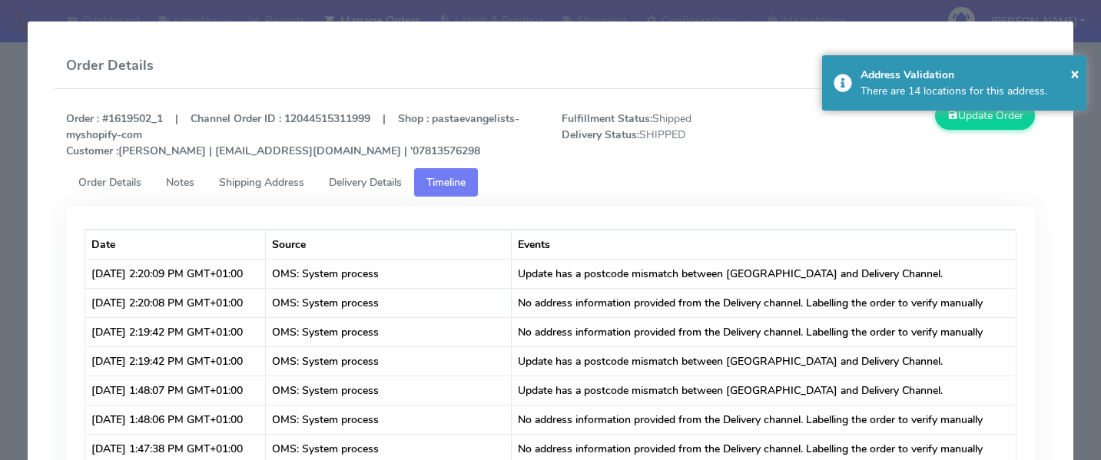
click at [1083, 315] on modal-container "Order Details × Order : #1619502_1 | Channel Order ID : 12044515311999 | Shop :…" at bounding box center [550, 230] width 1101 height 460
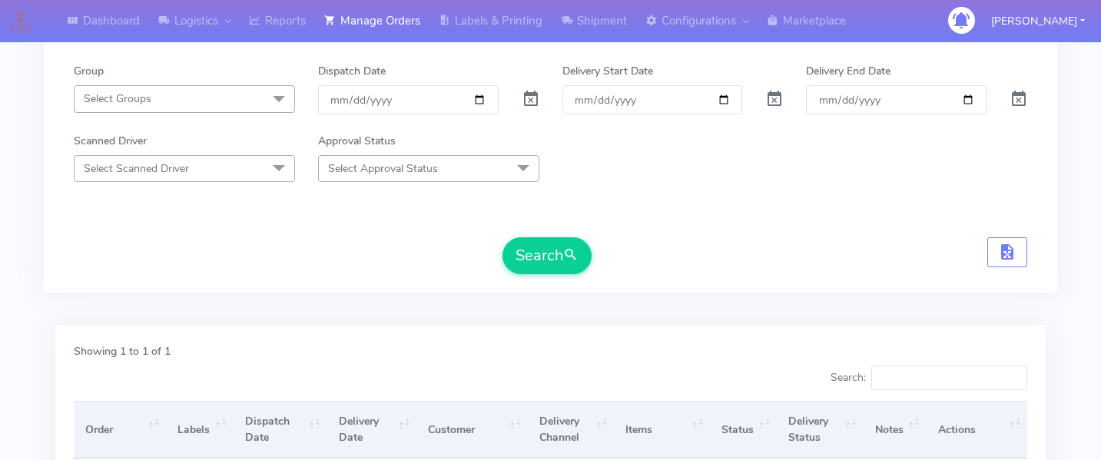
scroll to position [0, 0]
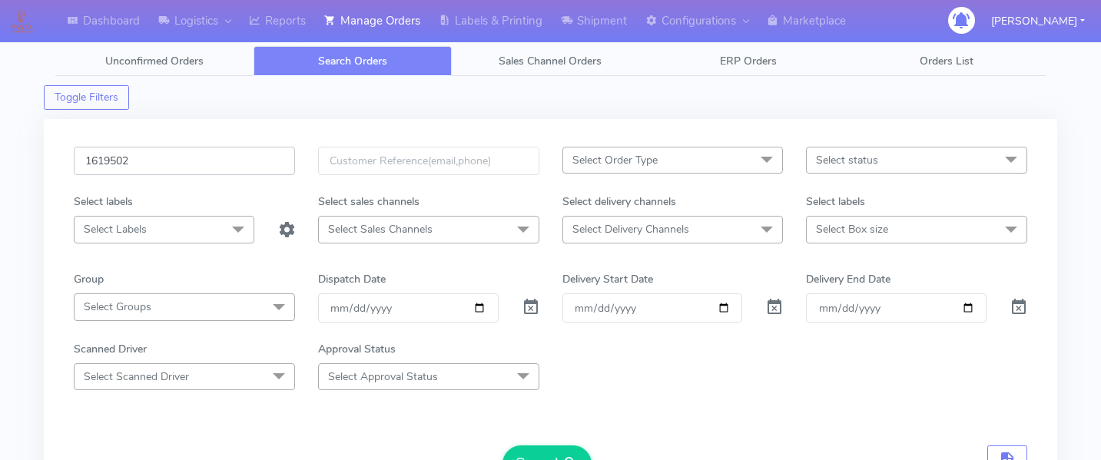
click at [154, 168] on input "1619502" at bounding box center [184, 161] width 221 height 28
paste input "1618929"
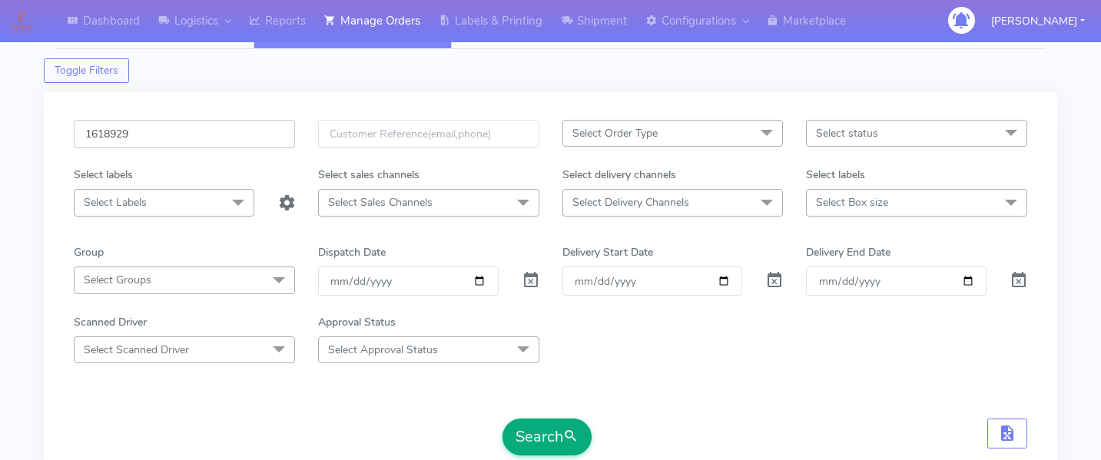
type input "1618929"
click at [535, 429] on button "Search" at bounding box center [547, 437] width 89 height 37
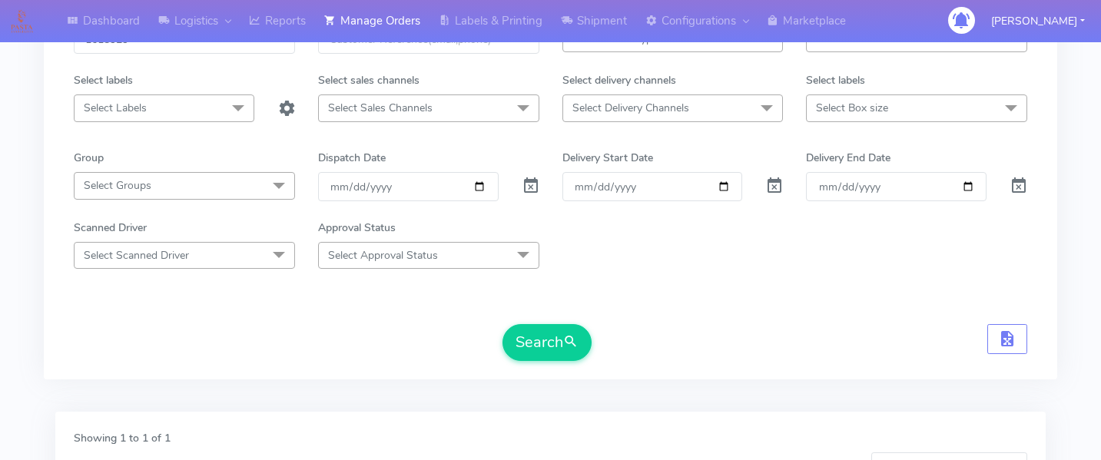
scroll to position [0, 0]
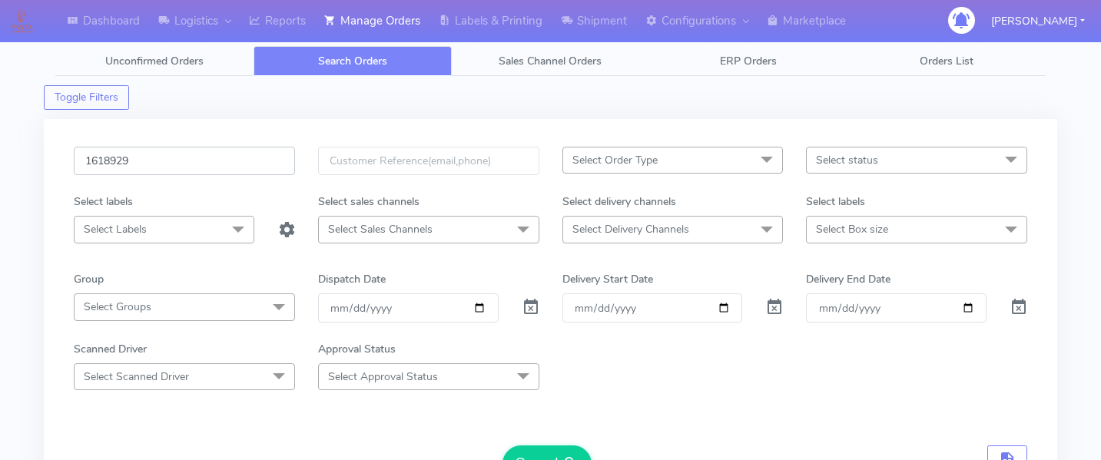
click at [131, 168] on input "1618929" at bounding box center [184, 161] width 221 height 28
click at [110, 159] on input "1618929" at bounding box center [184, 161] width 221 height 28
paste input "1621916"
type input "1621916"
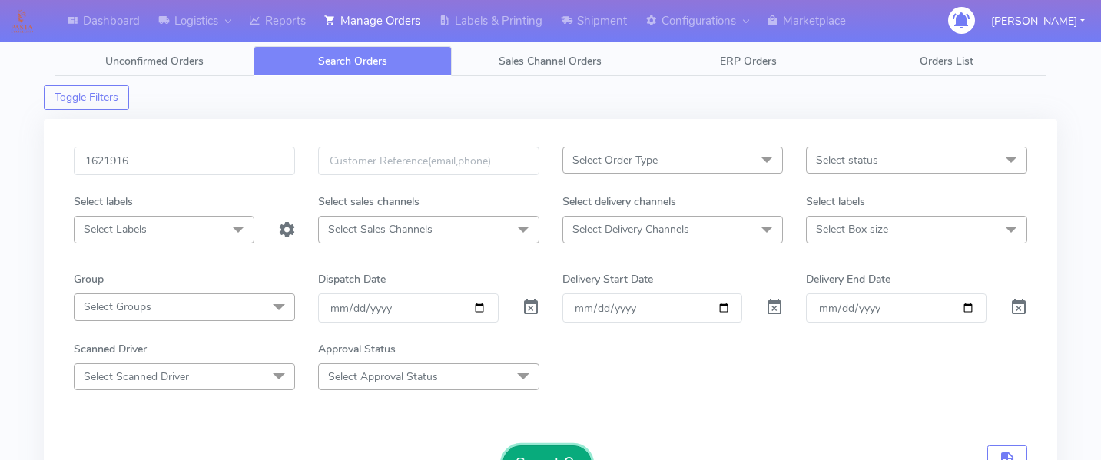
click at [535, 455] on button "Search" at bounding box center [547, 464] width 89 height 37
click at [199, 159] on input "1621916" at bounding box center [184, 161] width 221 height 28
paste input "1621916"
type input "1621916"
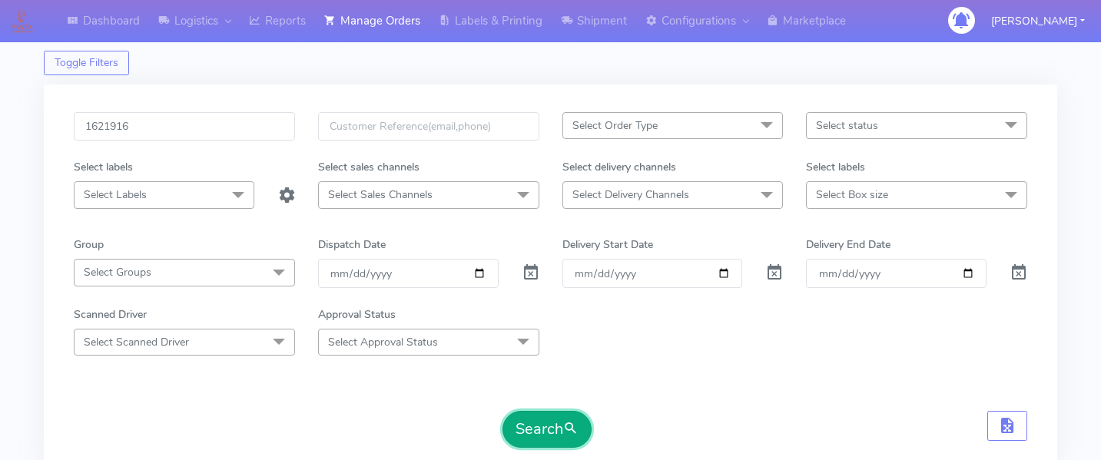
click at [549, 416] on button "Search" at bounding box center [547, 429] width 89 height 37
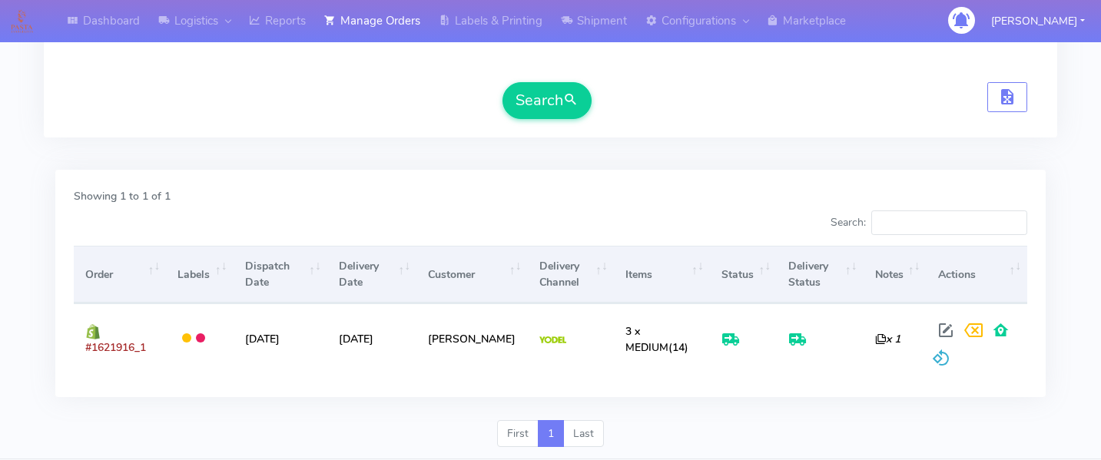
scroll to position [364, 0]
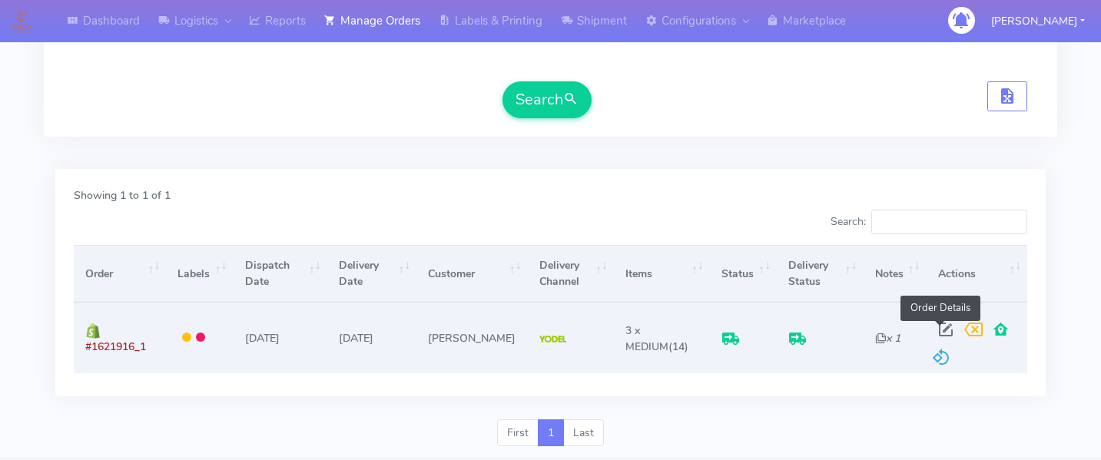
click at [940, 329] on span at bounding box center [946, 333] width 28 height 15
select select "5"
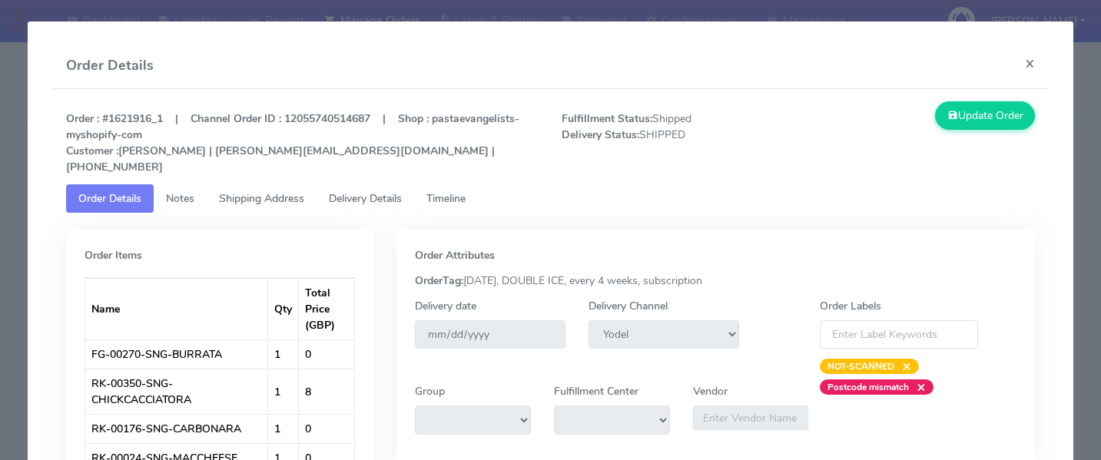
click at [401, 191] on span "Delivery Details" at bounding box center [365, 198] width 73 height 15
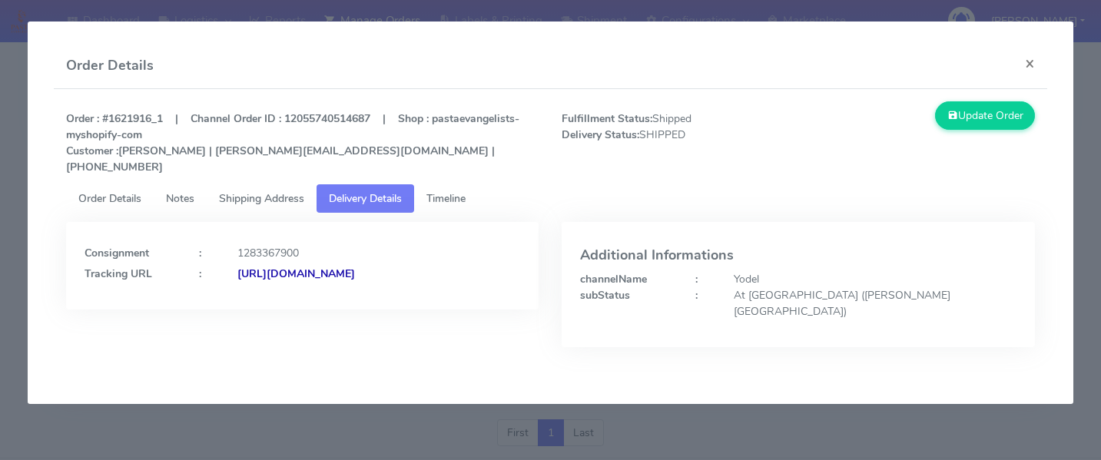
click at [440, 191] on span "Timeline" at bounding box center [445, 198] width 39 height 15
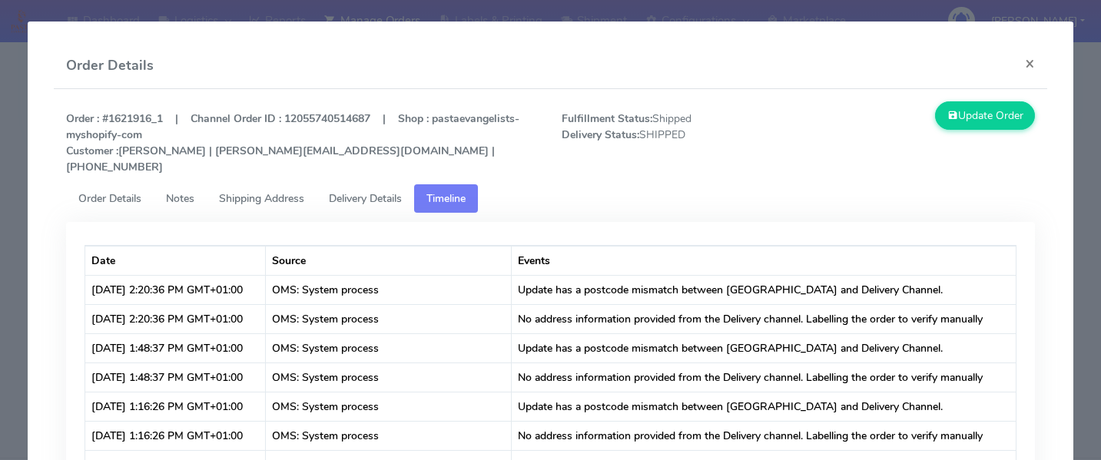
click at [390, 191] on span "Delivery Details" at bounding box center [365, 198] width 73 height 15
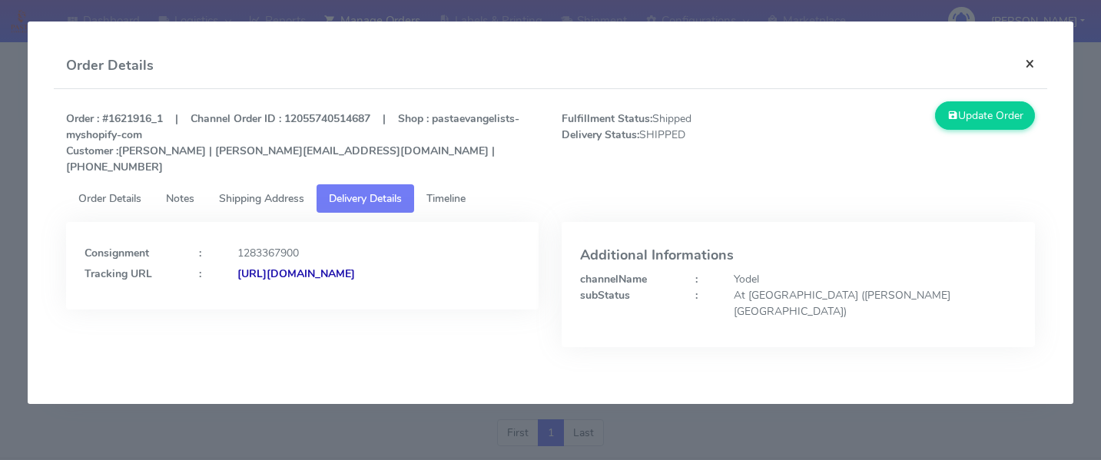
click at [1034, 61] on button "×" at bounding box center [1030, 63] width 35 height 41
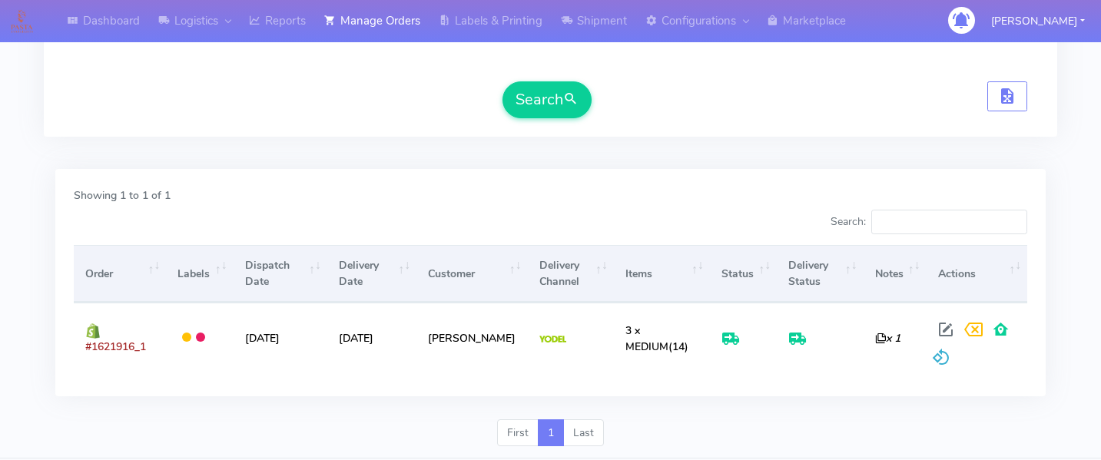
click at [752, 170] on div "Showing 1 to 1 of 1 Search: Order Labels Dispatch Date Delivery Date Customer D…" at bounding box center [550, 282] width 990 height 227
click at [447, 174] on div "Showing 1 to 1 of 1 Search: Order Labels Dispatch Date Delivery Date Customer D…" at bounding box center [550, 282] width 990 height 227
click at [977, 415] on div "Showing 1 to 1 of 1 Search: Order Labels Dispatch Date Delivery Date Customer D…" at bounding box center [551, 294] width 1014 height 251
